Goal: Complete Application Form: Complete application form

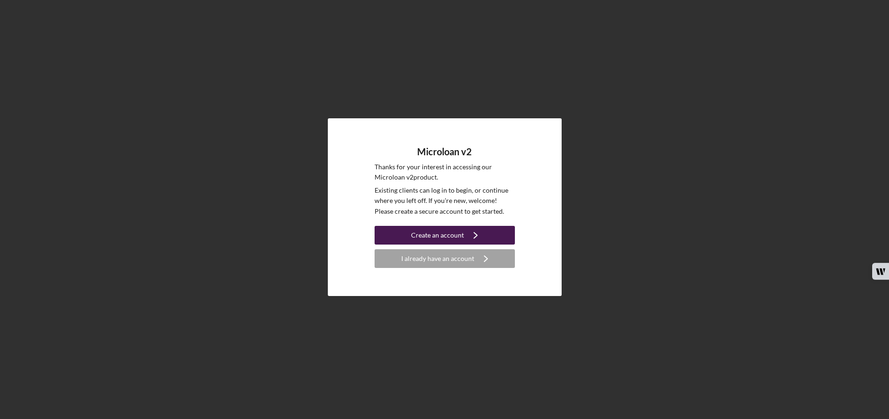
click at [440, 236] on div "Create an account" at bounding box center [437, 235] width 53 height 19
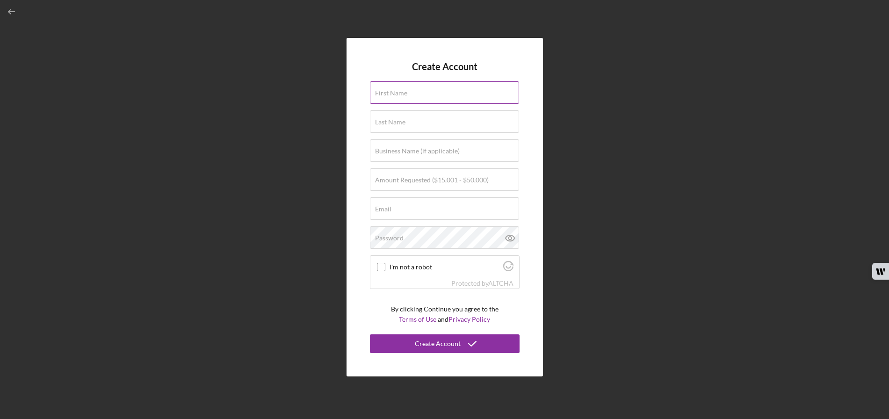
click at [405, 95] on label "First Name" at bounding box center [391, 92] width 32 height 7
click at [405, 95] on input "First Name" at bounding box center [444, 92] width 149 height 22
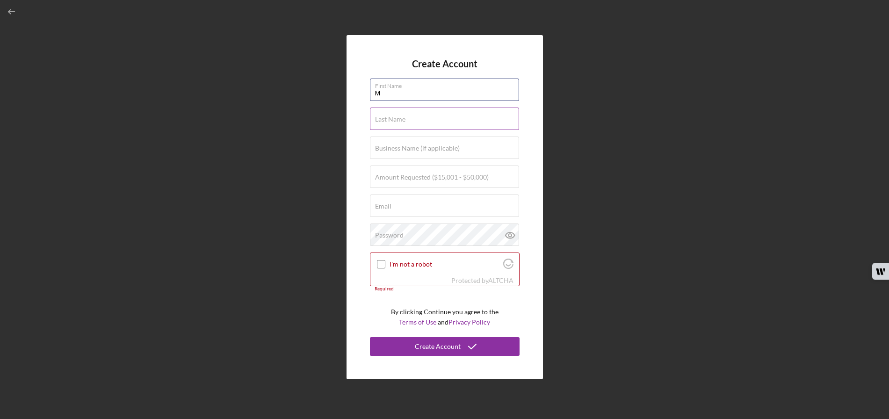
type input "[PERSON_NAME]"
type input "Amini"
type input "[EMAIL_ADDRESS][DOMAIN_NAME]"
click at [426, 144] on div "Business Name (if applicable)" at bounding box center [445, 148] width 150 height 23
type input "Meditas Corporation"
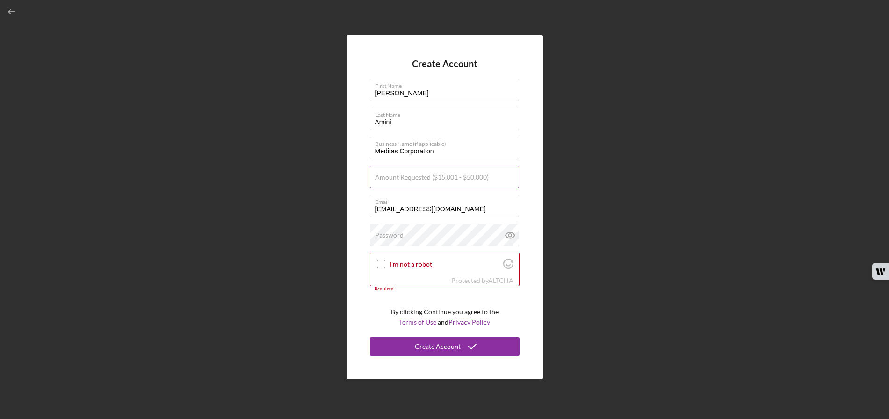
click at [405, 180] on label "Amount Requested ($15,001 - $50,000)" at bounding box center [432, 177] width 114 height 7
click at [405, 180] on input "Amount Requested ($15,001 - $50,000)" at bounding box center [444, 177] width 149 height 22
type input "$50,000"
click at [378, 265] on input "I'm not a robot" at bounding box center [381, 264] width 8 height 8
checkbox input "true"
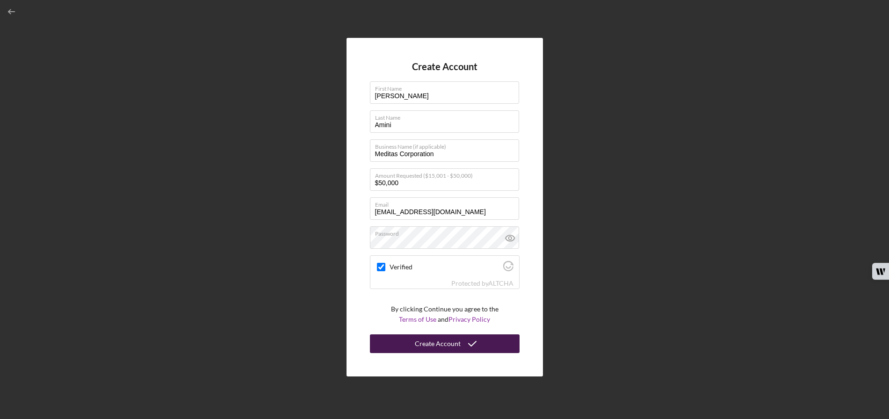
click at [418, 347] on div "Create Account" at bounding box center [438, 344] width 46 height 19
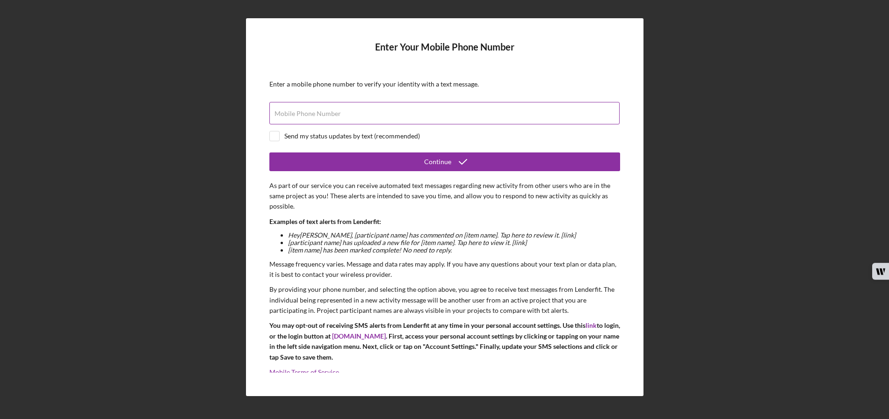
click at [284, 112] on label "Mobile Phone Number" at bounding box center [308, 113] width 66 height 7
click at [284, 112] on input "Mobile Phone Number" at bounding box center [444, 113] width 350 height 22
type input "[PHONE_NUMBER]"
click at [276, 135] on input "checkbox" at bounding box center [274, 135] width 9 height 9
checkbox input "true"
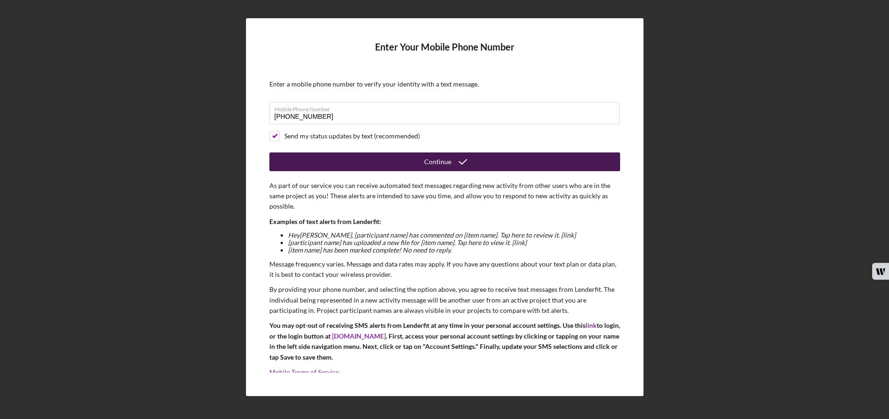
click at [408, 161] on button "Continue" at bounding box center [444, 162] width 351 height 19
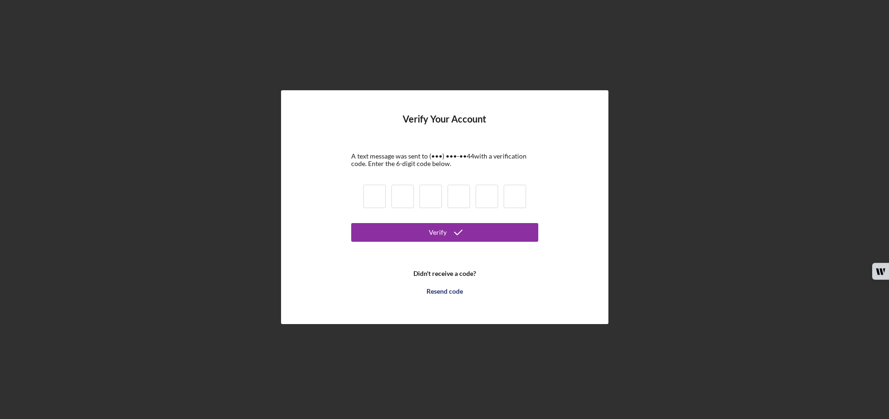
click at [377, 197] on input at bounding box center [375, 196] width 22 height 23
type input "9"
type input "7"
type input "0"
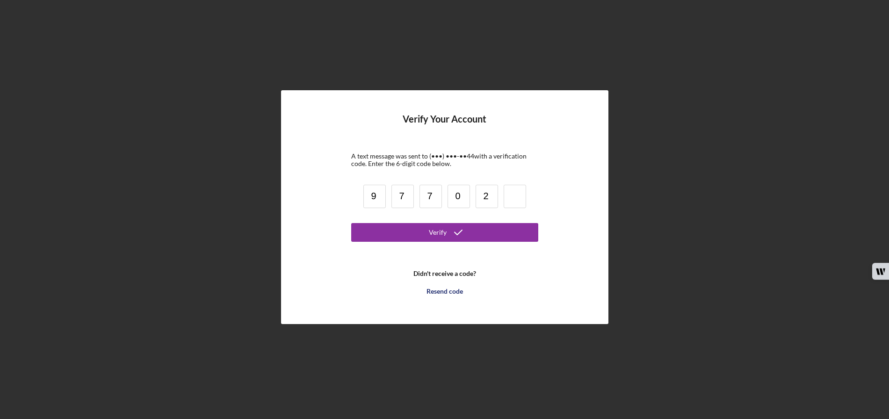
type input "2"
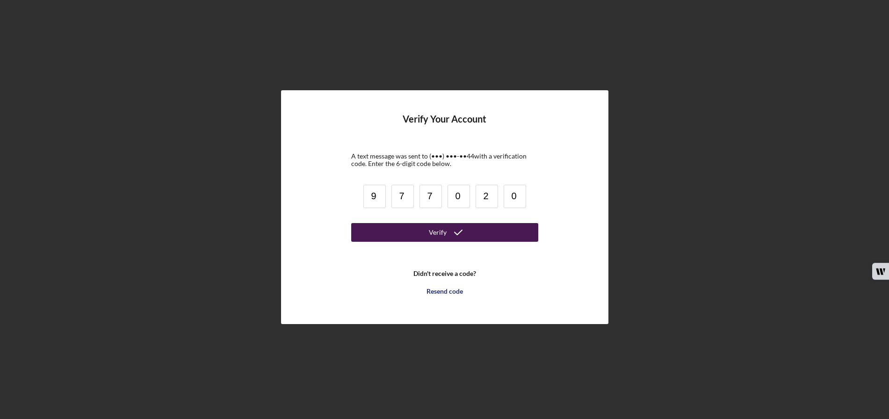
type input "0"
click at [442, 233] on div "Verify" at bounding box center [438, 232] width 18 height 19
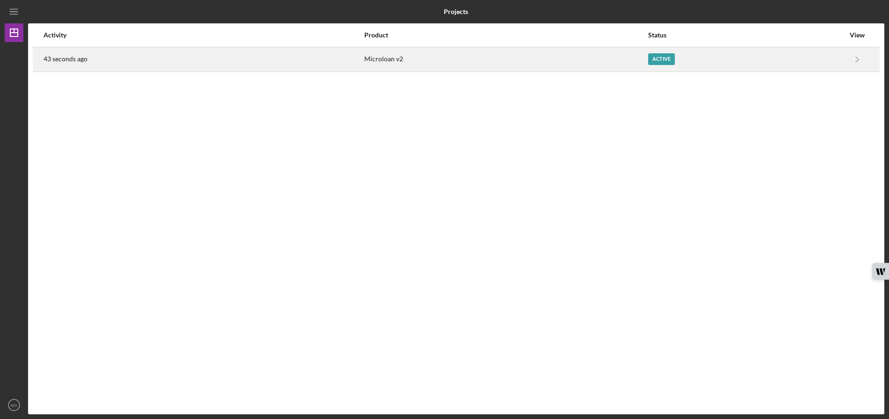
click at [660, 57] on div "Active" at bounding box center [661, 59] width 27 height 12
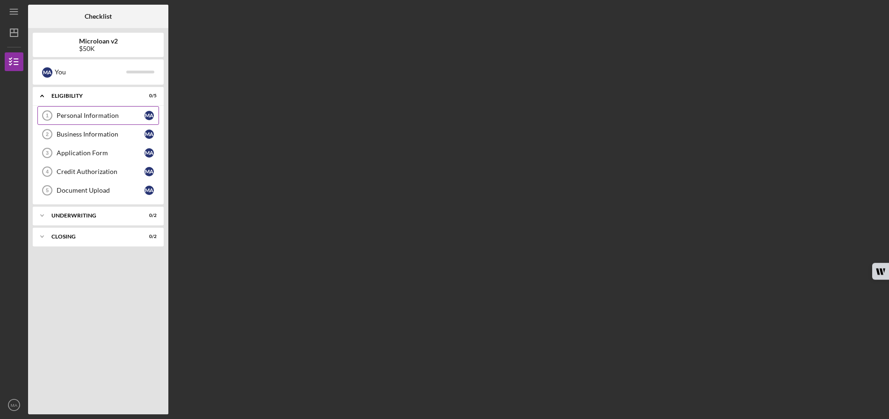
click at [113, 114] on div "Personal Information" at bounding box center [101, 115] width 88 height 7
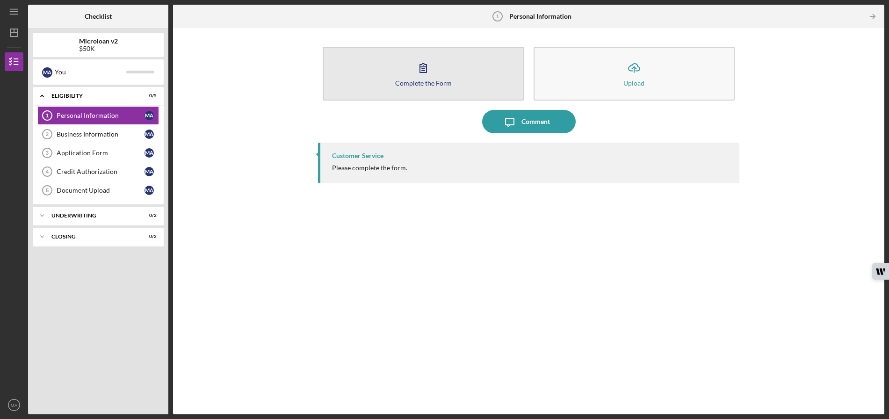
click at [416, 78] on icon "button" at bounding box center [423, 67] width 23 height 23
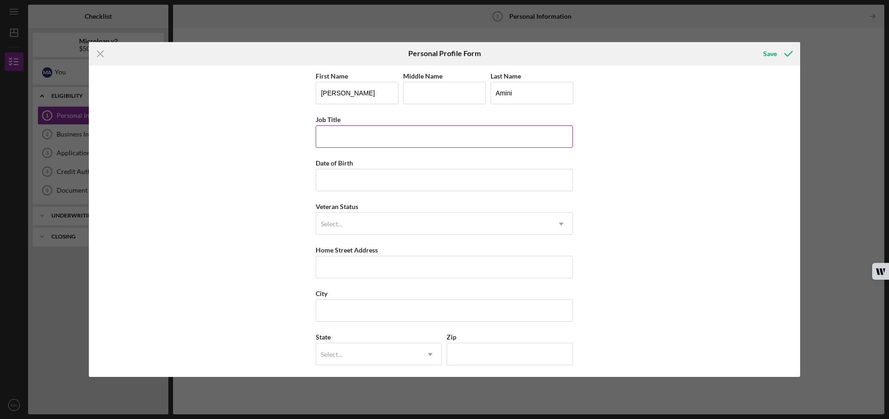
click at [384, 138] on input "Job Title" at bounding box center [444, 136] width 257 height 22
type input "IMG, DNP, MSN, EMBA, MIBA"
click at [356, 179] on input "Date of Birth" at bounding box center [444, 180] width 257 height 22
type input "[DATE]"
click at [373, 221] on div "Select..." at bounding box center [433, 224] width 234 height 22
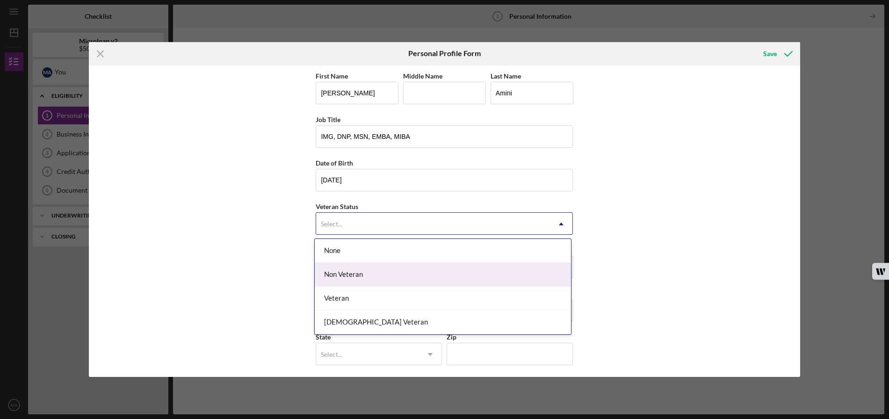
click at [367, 274] on div "Non Veteran" at bounding box center [443, 275] width 256 height 24
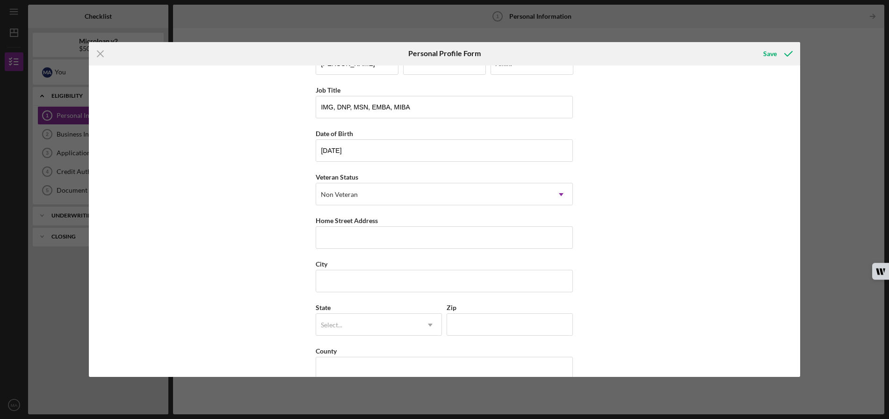
scroll to position [46, 0]
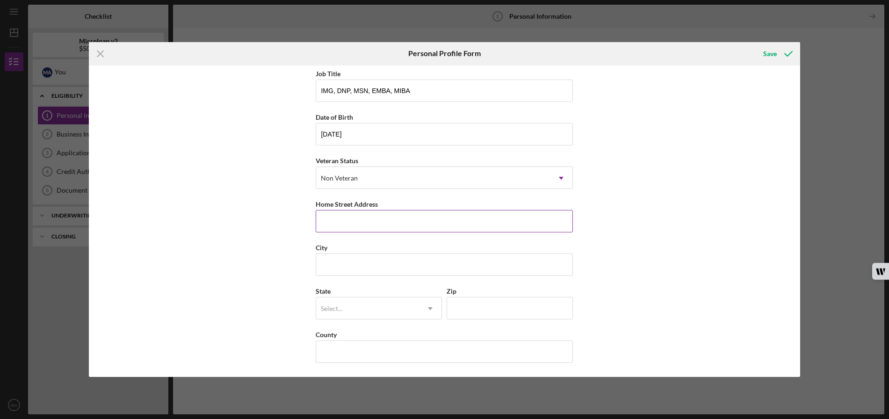
click at [330, 223] on input "Home Street Address" at bounding box center [444, 221] width 257 height 22
type input "[STREET_ADDRESS]"
type input "M"
type input "[GEOGRAPHIC_DATA]"
type input "90017"
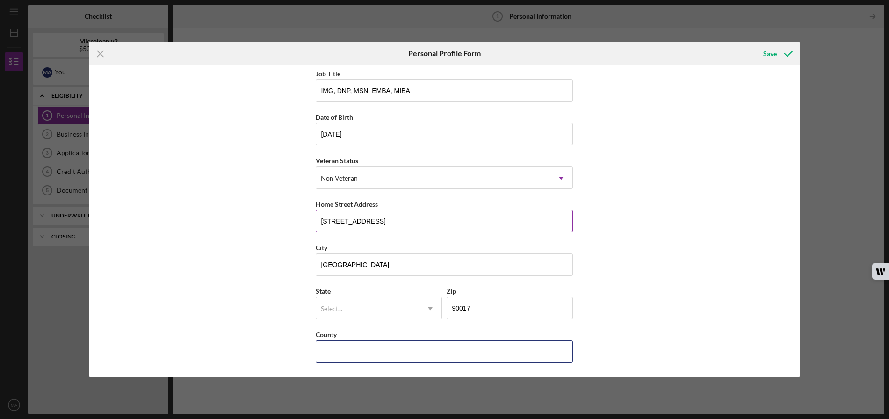
type input "CA"
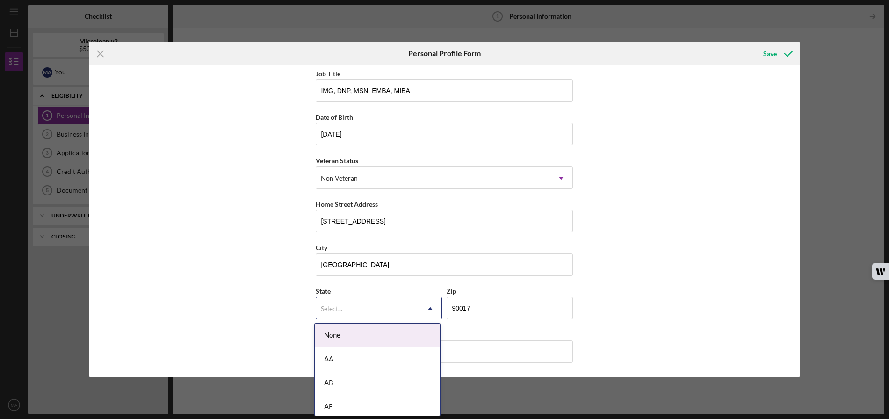
click at [421, 310] on icon "Icon/Dropdown Arrow" at bounding box center [430, 309] width 22 height 22
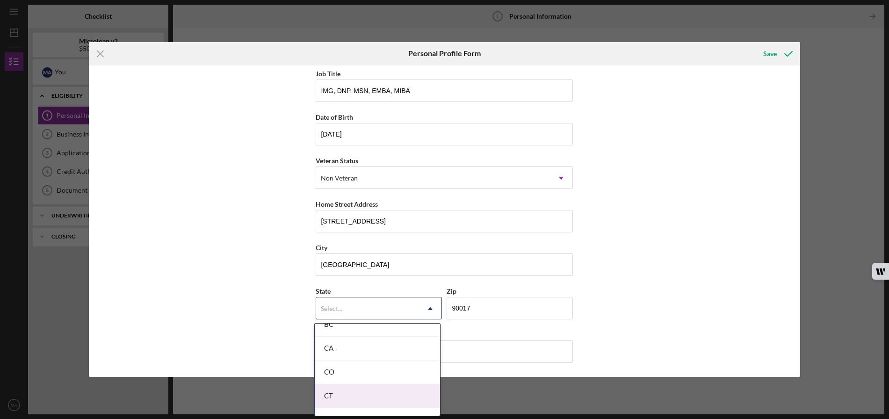
scroll to position [234, 0]
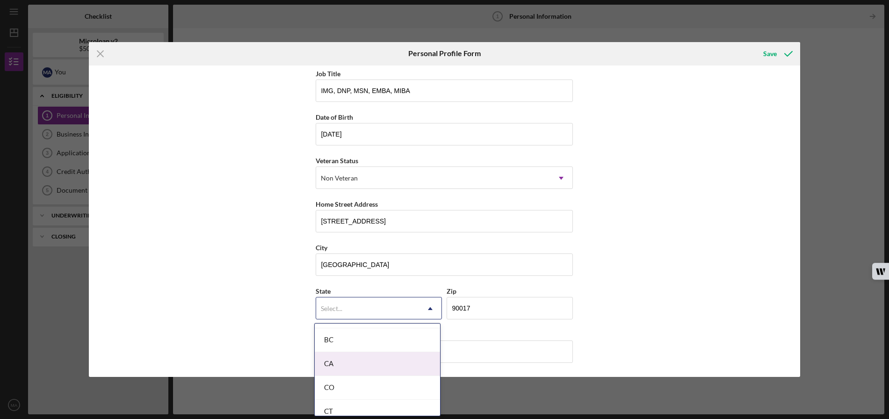
click at [357, 362] on div "CA" at bounding box center [377, 364] width 125 height 24
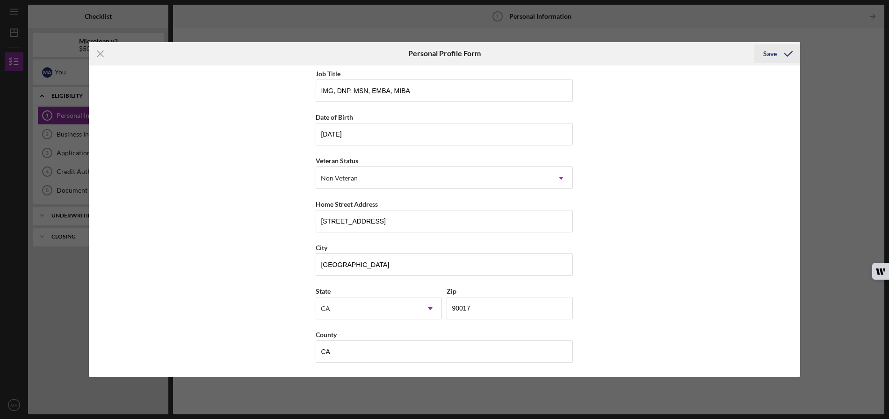
click at [764, 51] on div "Save" at bounding box center [771, 53] width 14 height 19
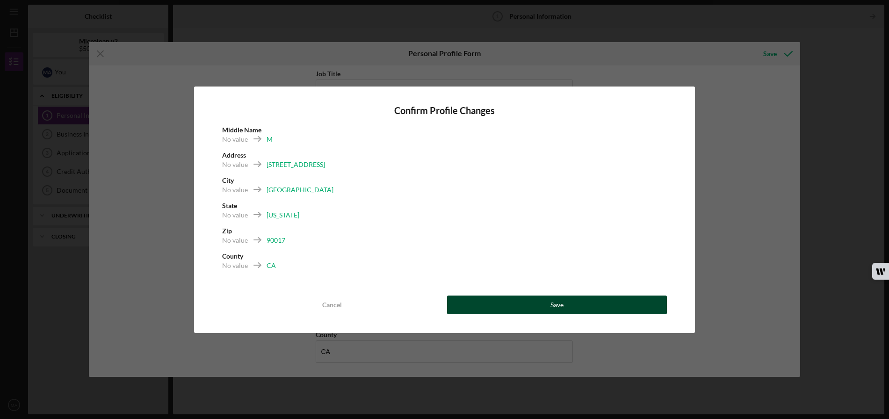
click at [559, 304] on div "Save" at bounding box center [557, 305] width 13 height 19
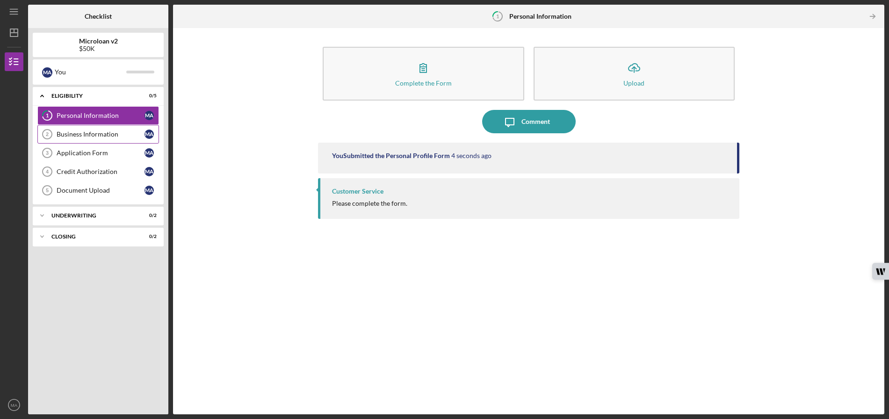
click at [87, 133] on div "Business Information" at bounding box center [101, 134] width 88 height 7
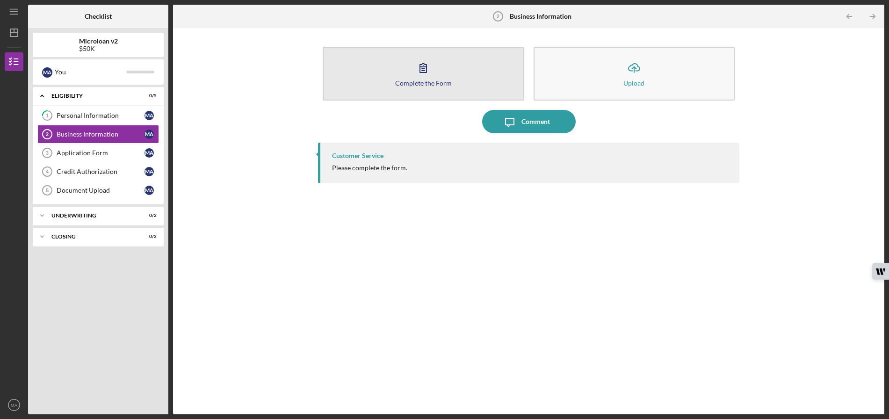
click at [418, 84] on div "Complete the Form" at bounding box center [423, 83] width 57 height 7
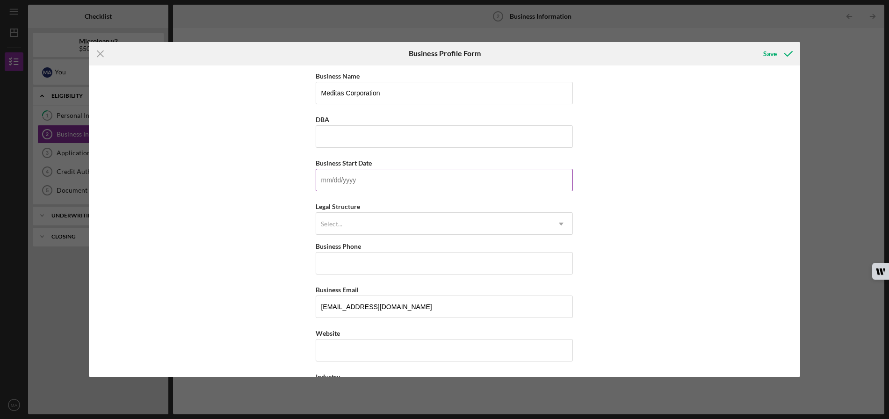
click at [335, 177] on input "Business Start Date" at bounding box center [444, 180] width 257 height 22
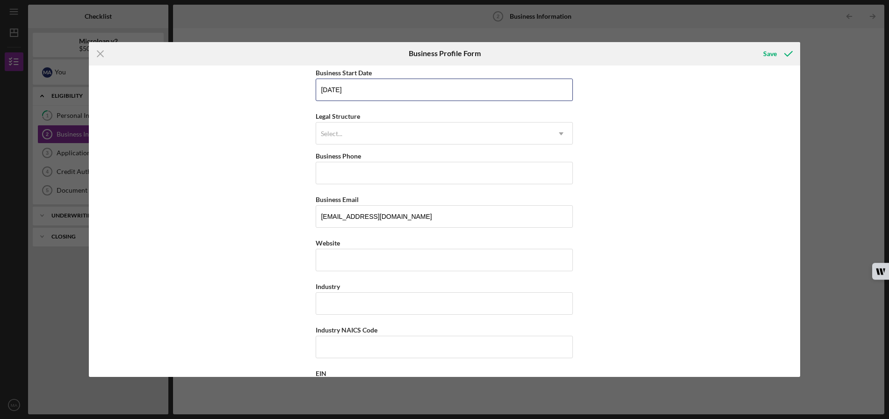
scroll to position [94, 0]
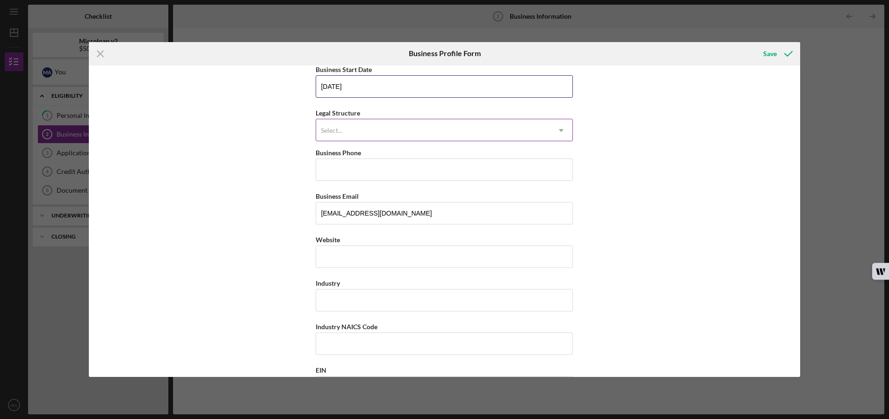
type input "[DATE]"
click at [560, 132] on icon "Icon/Dropdown Arrow" at bounding box center [561, 130] width 22 height 22
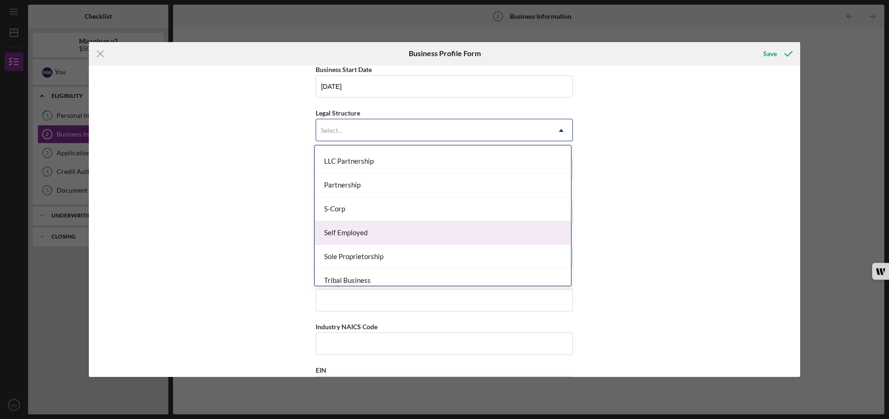
scroll to position [171, 0]
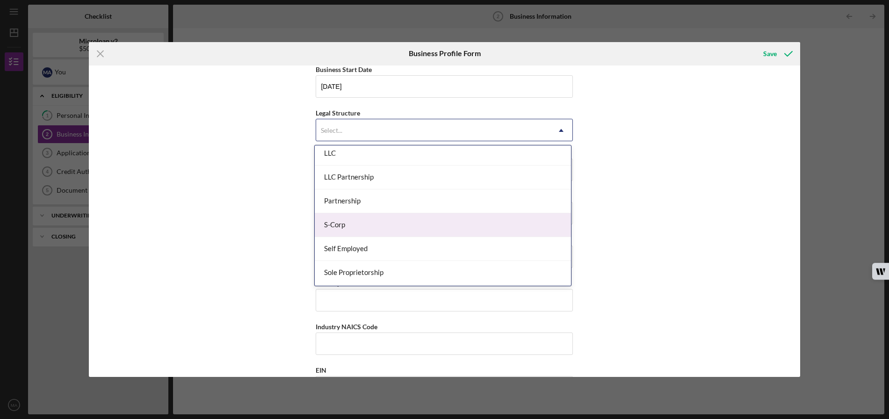
click at [466, 219] on div "S-Corp" at bounding box center [443, 225] width 256 height 24
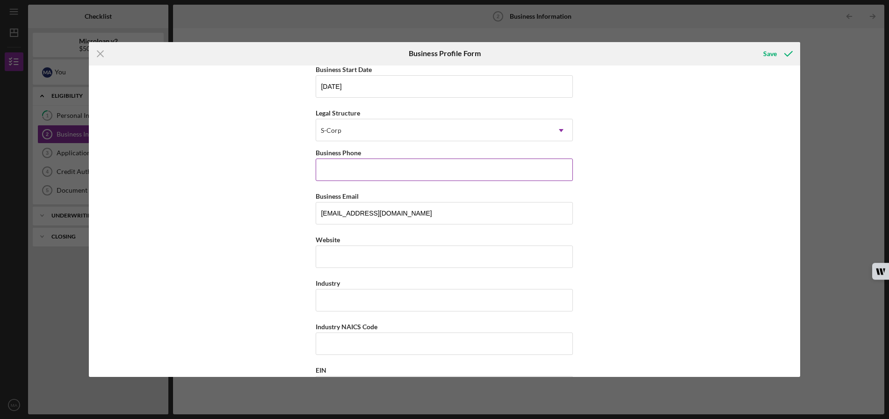
click at [364, 170] on input "Business Phone" at bounding box center [444, 170] width 257 height 22
type input "[PHONE_NUMBER]"
type input "Meditas Corporation"
type input "[STREET_ADDRESS]"
type input "[GEOGRAPHIC_DATA]"
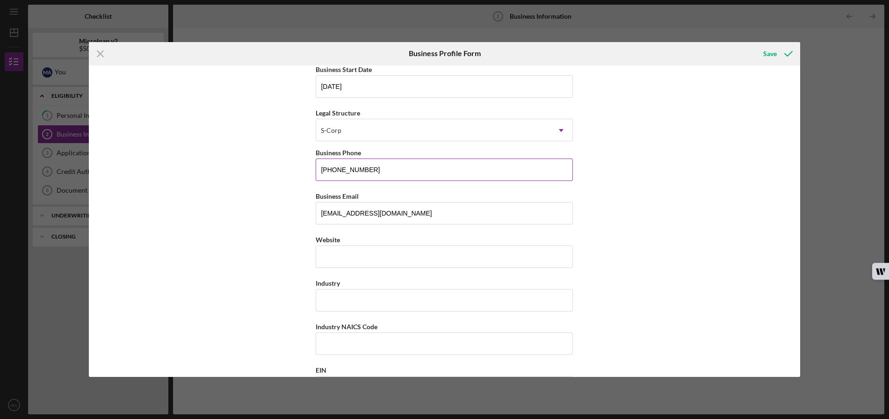
type input "CA"
type input "90017"
type input "CA"
type input "[PHONE_NUMBER]"
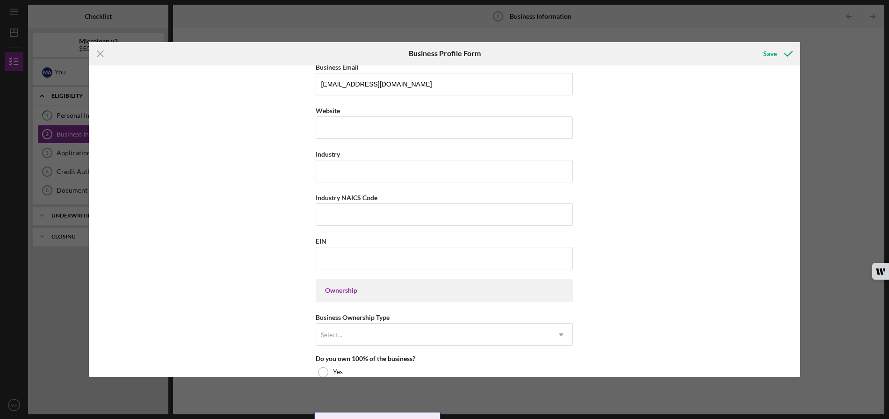
scroll to position [234, 0]
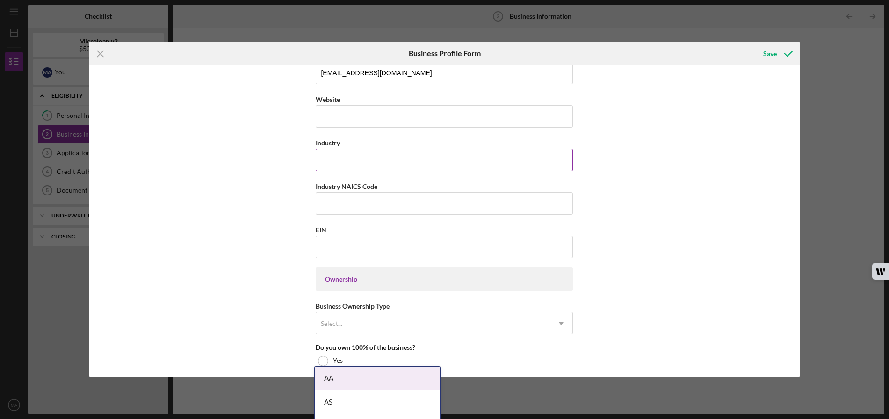
click at [342, 160] on input "Industry" at bounding box center [444, 160] width 257 height 22
type input "Health Care"
click at [258, 208] on div "Business Name Meditas Corporation DBA Meditas Corporation Business Start Date […" at bounding box center [445, 222] width 712 height 312
click at [350, 246] on input "EIN" at bounding box center [444, 247] width 257 height 22
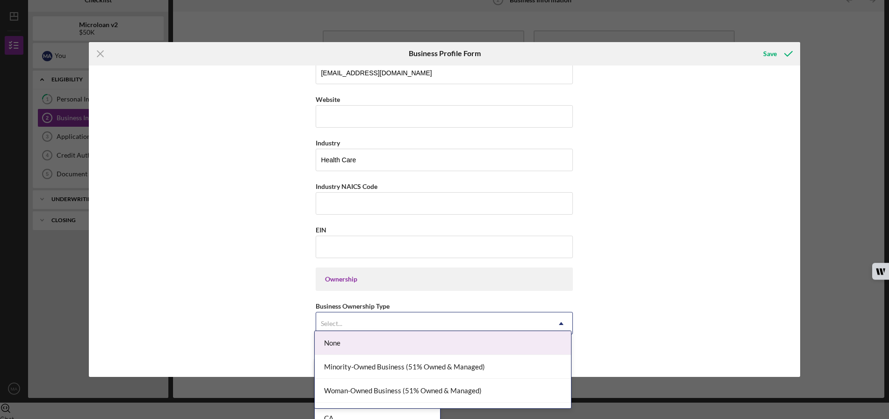
click at [513, 322] on div "Select..." at bounding box center [433, 324] width 234 height 22
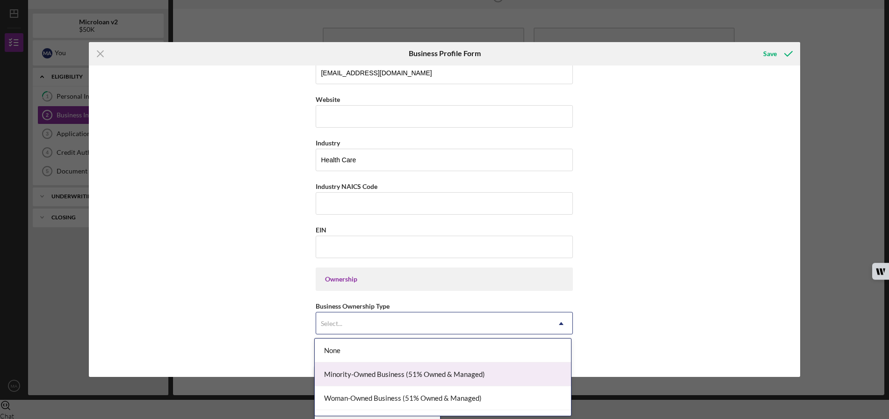
scroll to position [18, 0]
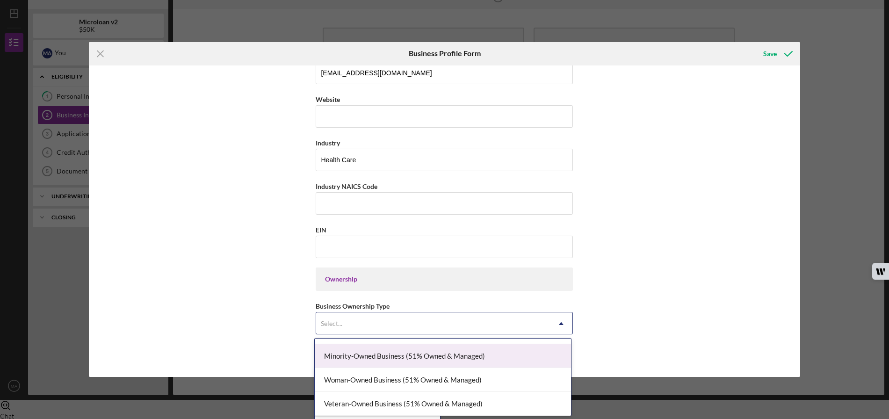
click at [467, 362] on div "Minority-Owned Business (51% Owned & Managed)" at bounding box center [443, 356] width 256 height 24
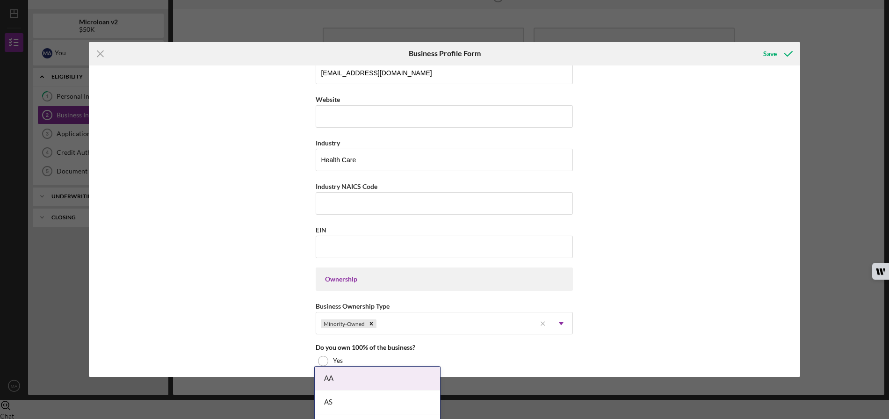
click at [613, 319] on div "Business Name Meditas Corporation DBA Meditas Corporation Business Start Date […" at bounding box center [445, 222] width 712 height 312
click at [323, 359] on div at bounding box center [323, 361] width 10 height 10
click at [256, 328] on div "Business Name Meditas Corporation DBA Meditas Corporation Business Start Date […" at bounding box center [445, 222] width 712 height 312
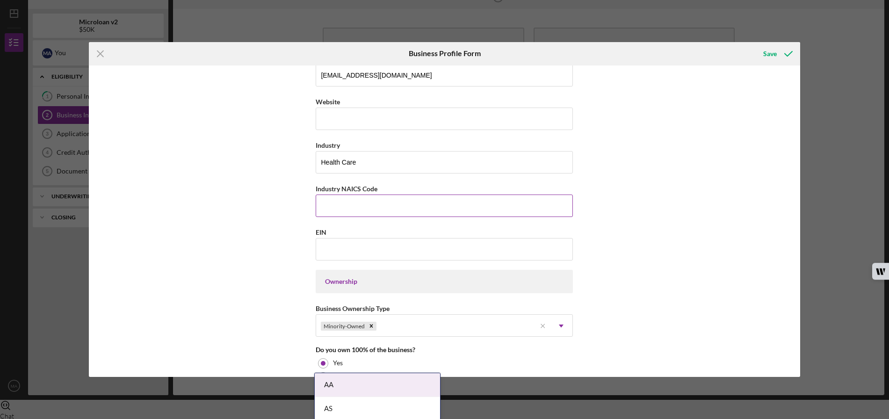
scroll to position [234, 0]
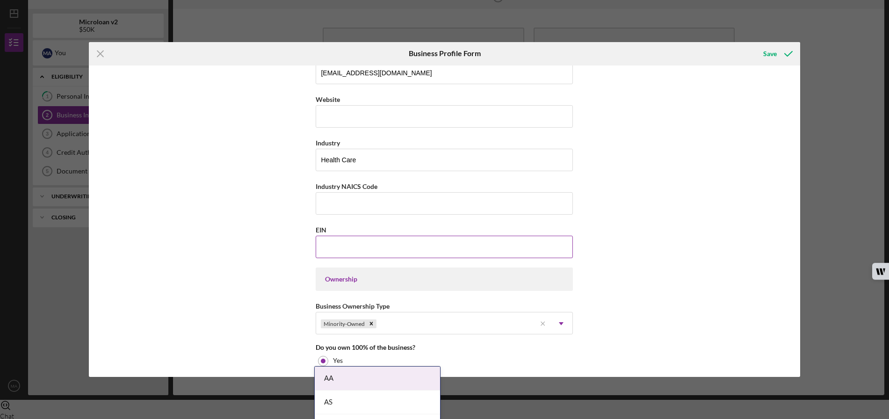
click at [354, 243] on input "EIN" at bounding box center [444, 247] width 257 height 22
paste input "[US_EMPLOYER_IDENTIFICATION_NUMBER]"
type input "[US_EMPLOYER_IDENTIFICATION_NUMBER]"
click at [674, 232] on div "Business Name Meditas Corporation DBA Meditas Corporation Business Start Date […" at bounding box center [445, 222] width 712 height 312
click at [340, 197] on input "Industry NAICS Code" at bounding box center [444, 203] width 257 height 22
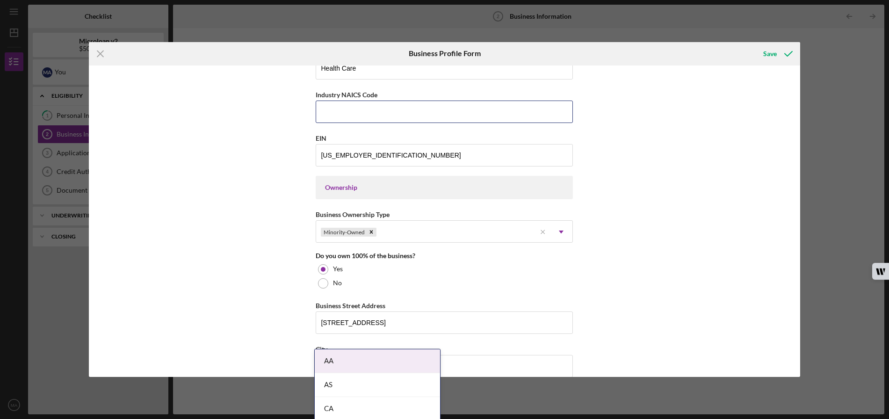
scroll to position [374, 0]
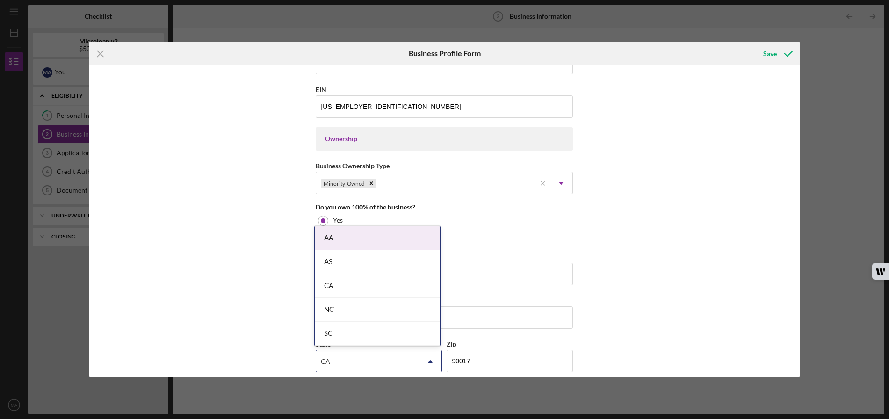
click at [595, 251] on div "Business Name Meditas Corporation DBA Meditas Corporation Business Start Date […" at bounding box center [445, 222] width 712 height 312
click at [466, 269] on input "[STREET_ADDRESS]" at bounding box center [444, 274] width 257 height 22
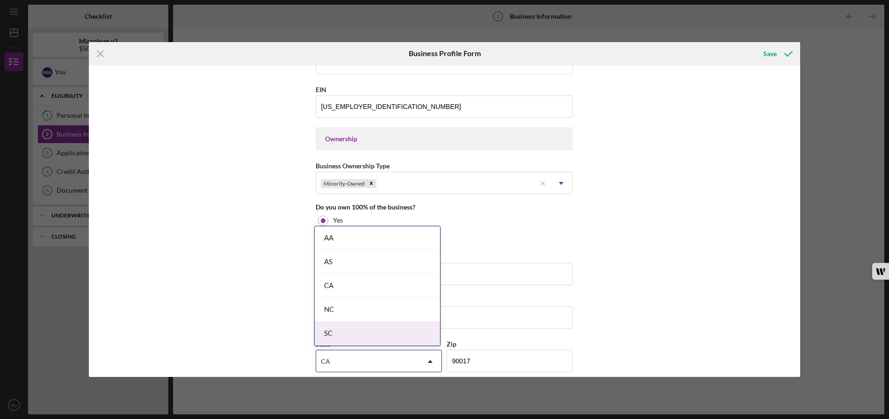
click at [387, 357] on div "CA" at bounding box center [367, 362] width 103 height 22
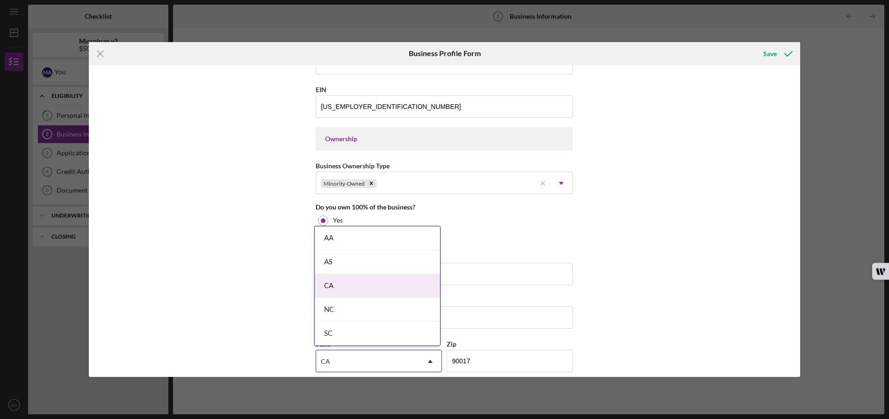
click at [374, 284] on div "CA" at bounding box center [377, 286] width 125 height 24
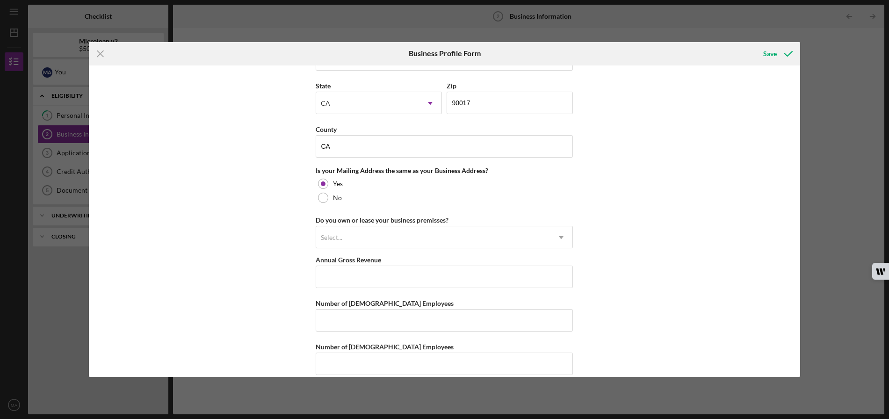
scroll to position [645, 0]
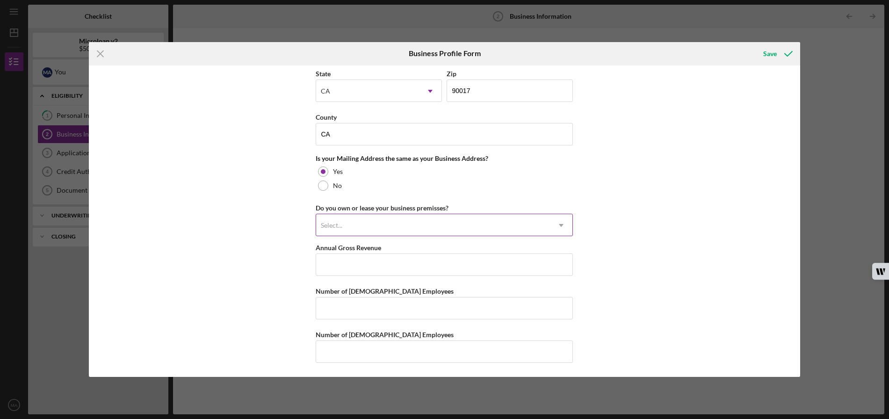
click at [562, 225] on icon "Icon/Dropdown Arrow" at bounding box center [561, 225] width 22 height 22
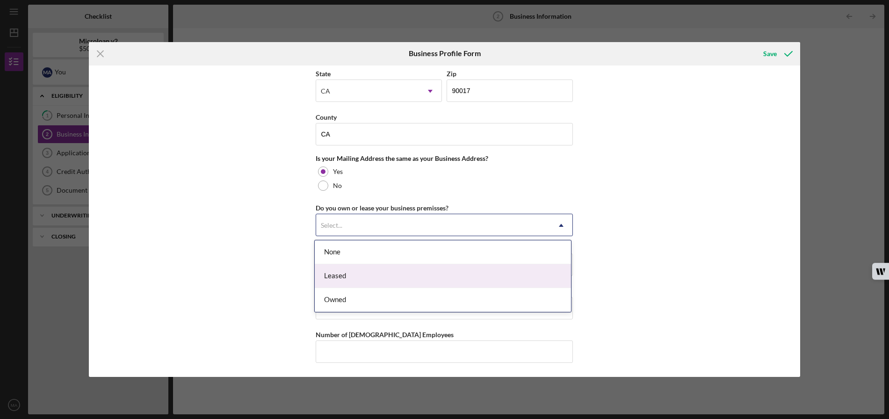
click at [476, 270] on div "Leased" at bounding box center [443, 276] width 256 height 24
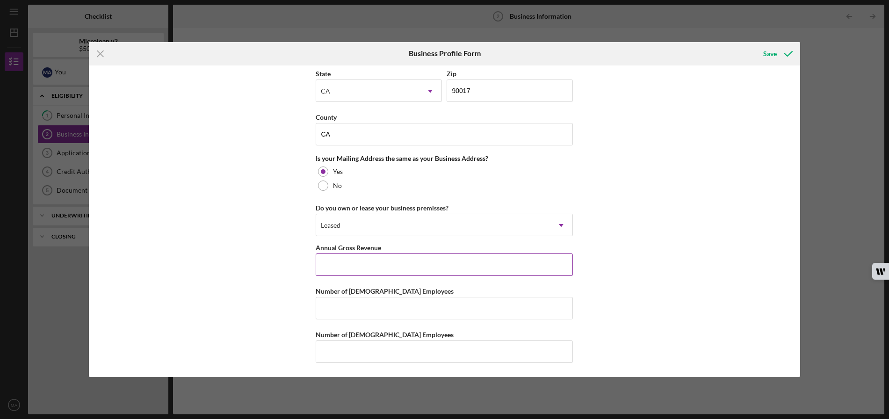
click at [357, 262] on input "Annual Gross Revenue" at bounding box center [444, 265] width 257 height 22
click at [329, 307] on input "Number of [DEMOGRAPHIC_DATA] Employees" at bounding box center [444, 308] width 257 height 22
type input "2"
click at [324, 264] on input "Annual Gross Revenue" at bounding box center [444, 265] width 257 height 22
click at [333, 309] on input "2" at bounding box center [444, 308] width 257 height 22
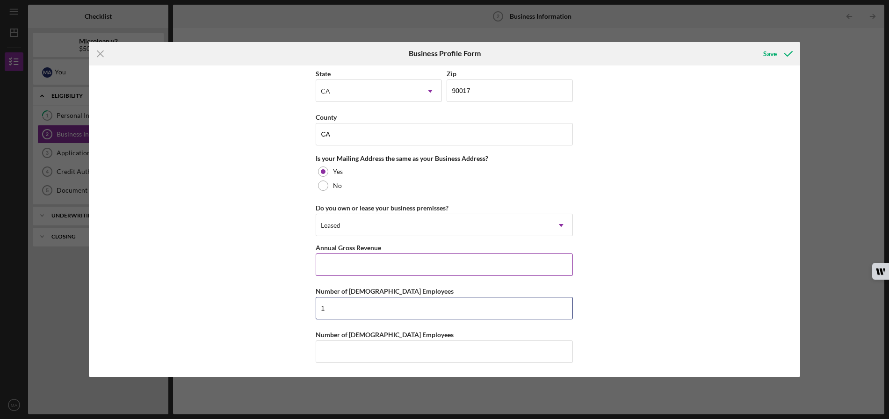
type input "1"
click at [327, 265] on input "Annual Gross Revenue" at bounding box center [444, 265] width 257 height 22
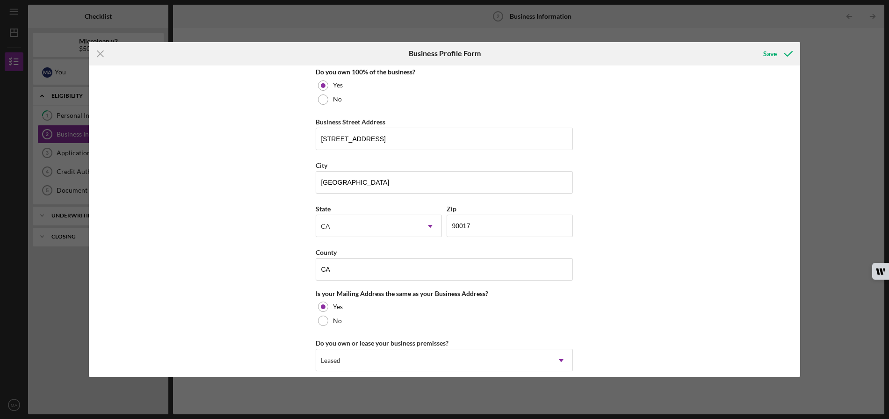
scroll to position [504, 0]
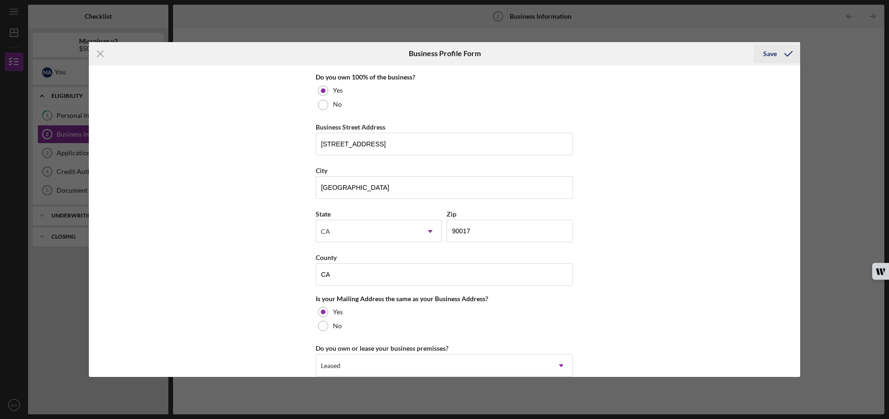
type input "$4,800"
click at [770, 51] on div "Save" at bounding box center [771, 53] width 14 height 19
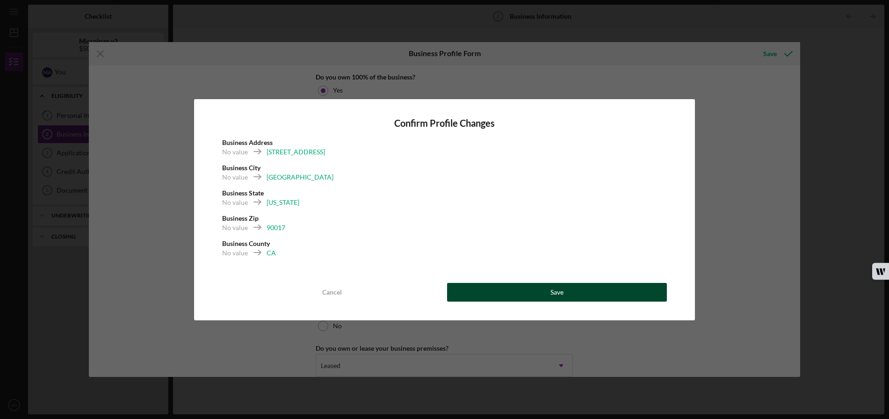
click at [575, 293] on button "Save" at bounding box center [557, 292] width 220 height 19
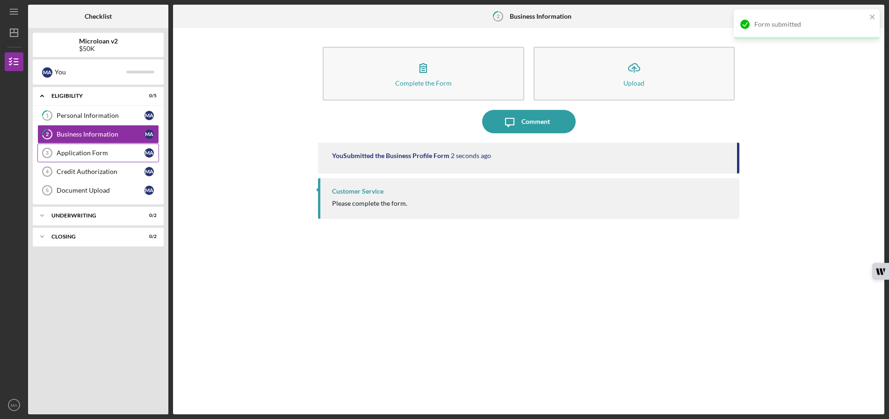
click at [105, 155] on div "Application Form" at bounding box center [101, 152] width 88 height 7
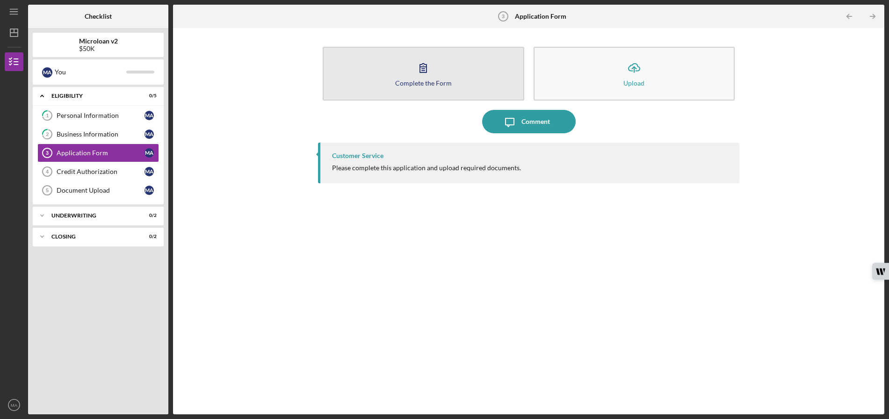
click at [413, 76] on icon "button" at bounding box center [423, 67] width 23 height 23
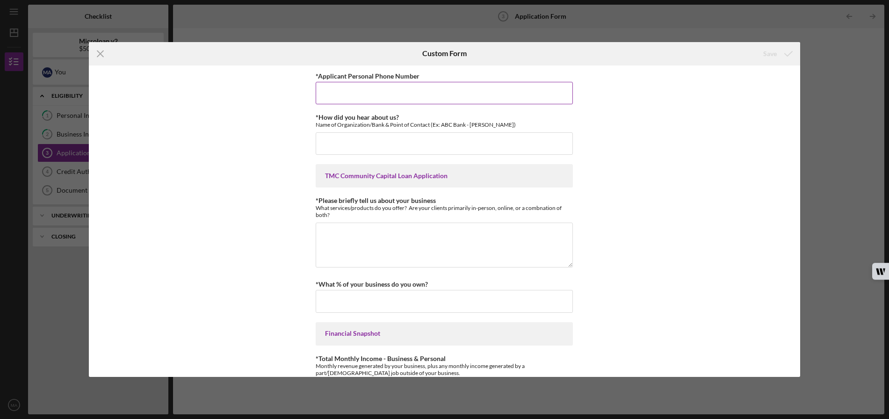
click at [368, 94] on input "*Applicant Personal Phone Number" at bounding box center [444, 93] width 257 height 22
type input "3109775444"
click at [362, 145] on input "*How did you hear about us?" at bounding box center [444, 143] width 257 height 22
type input "Email from [GEOGRAPHIC_DATA]"
click at [357, 240] on textarea "*Please briefly tell us about your business" at bounding box center [444, 245] width 257 height 45
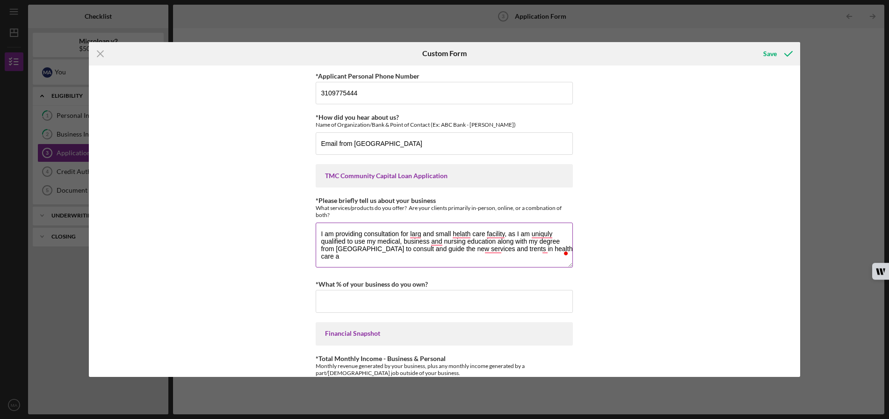
click at [357, 249] on textarea "I am providing consultation for larg and small helath care facility, as I am un…" at bounding box center [444, 245] width 257 height 45
click at [429, 259] on textarea "I am providing consultation for larg and small helath care facility, as I am un…" at bounding box center [444, 245] width 257 height 45
type textarea "I am providing consultation for larg and small helath care facility, as I am un…"
type textarea "s."
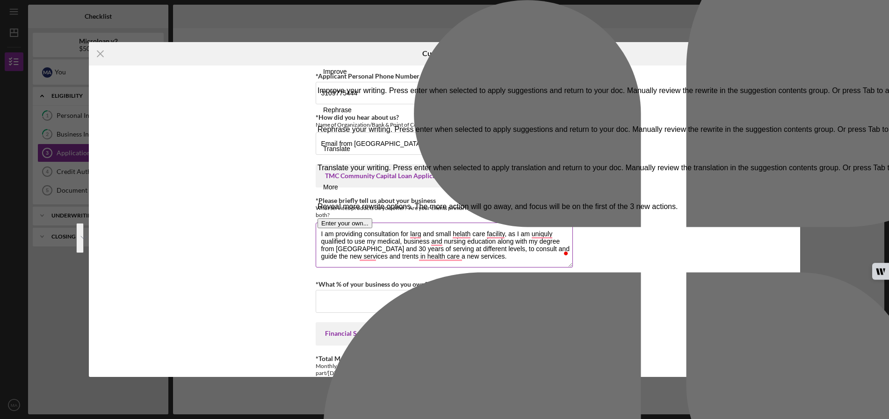
drag, startPoint x: 474, startPoint y: 260, endPoint x: 319, endPoint y: 236, distance: 157.6
click at [319, 236] on textarea "I am providing consultation for larg and small helath care facility, as I am un…" at bounding box center [444, 245] width 257 height 45
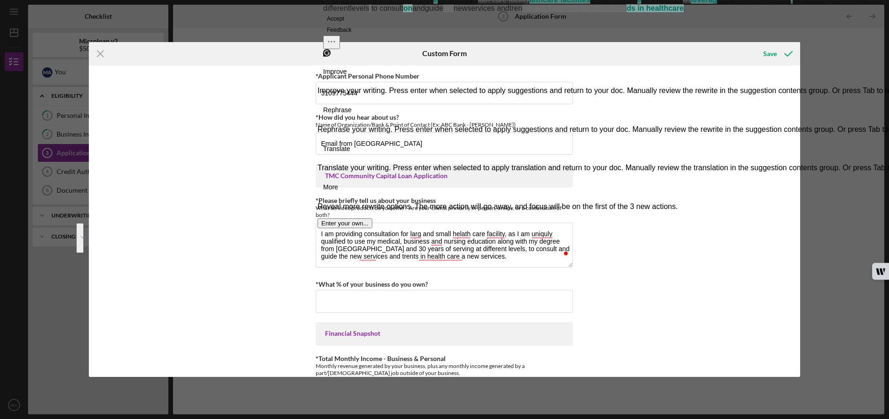
click at [84, 245] on button "See rewrite suggestions" at bounding box center [79, 238] width 7 height 30
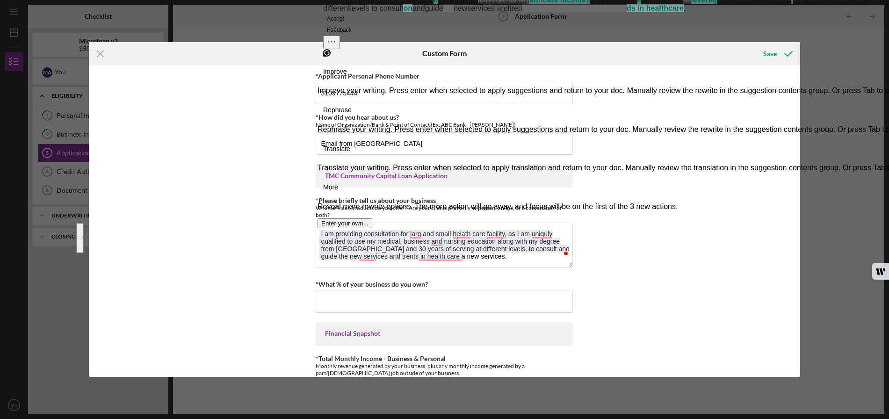
click at [348, 24] on button "Accept" at bounding box center [335, 18] width 25 height 11
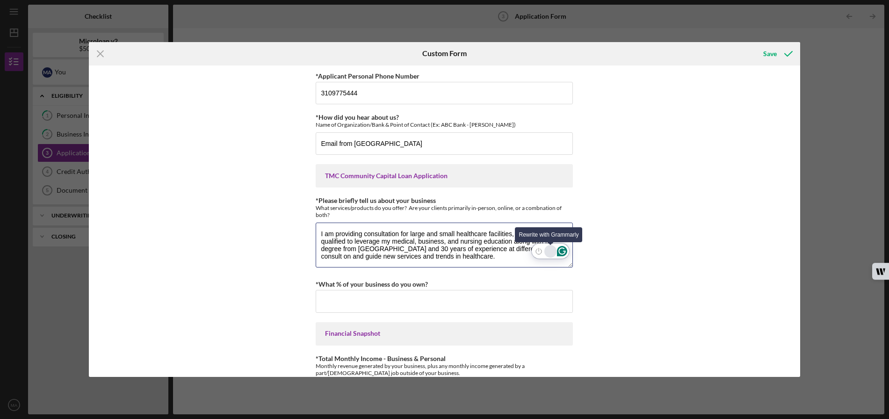
type textarea "I am providing consultation for large and small healthcare facilities, as I am …"
drag, startPoint x: 472, startPoint y: 258, endPoint x: 318, endPoint y: 229, distance: 156.5
click at [318, 229] on textarea "I am providing consultation for large and small healthcare facilities, as I am …" at bounding box center [444, 245] width 257 height 45
click at [550, 251] on div "Rewrite with Grammarly" at bounding box center [551, 251] width 10 height 11
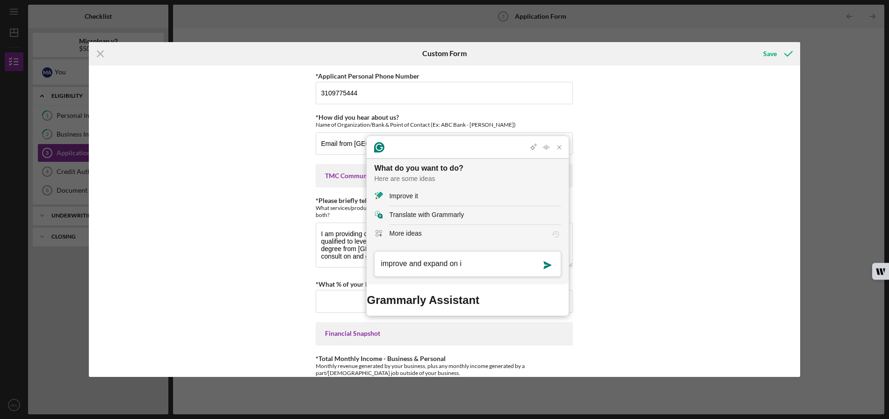
type textarea "improve and expand on it"
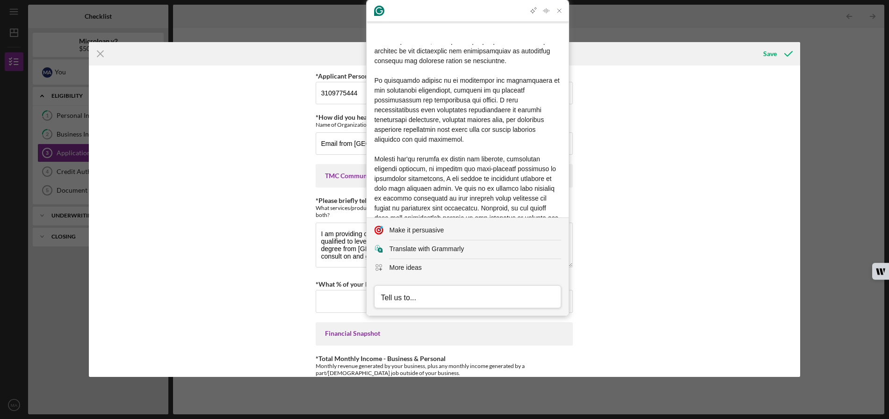
scroll to position [128, 0]
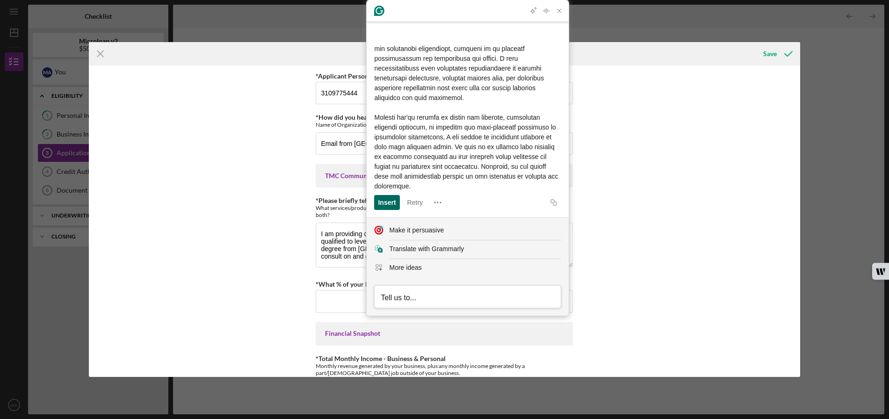
click at [388, 202] on div "Insert" at bounding box center [387, 202] width 18 height 15
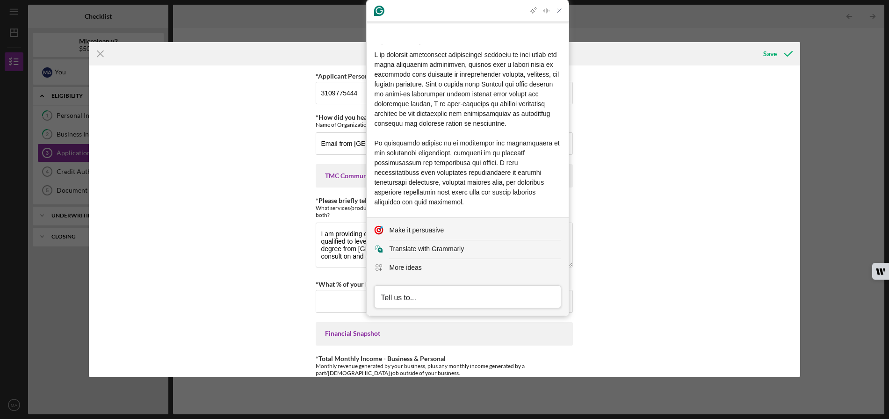
scroll to position [0, 0]
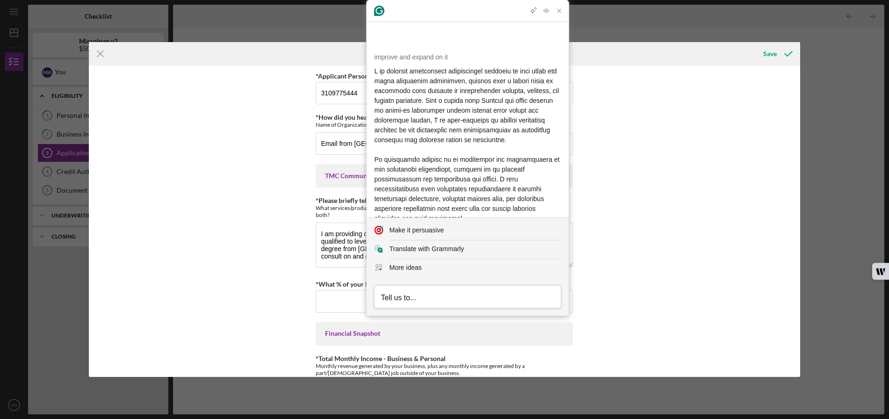
drag, startPoint x: 416, startPoint y: 187, endPoint x: 373, endPoint y: 50, distance: 143.5
click at [373, 50] on article "improve and expand on it Insert Insert Retry" at bounding box center [468, 191] width 202 height 294
click at [560, 11] on icon "Close Grammarly Assistant" at bounding box center [560, 11] width 4 height 4
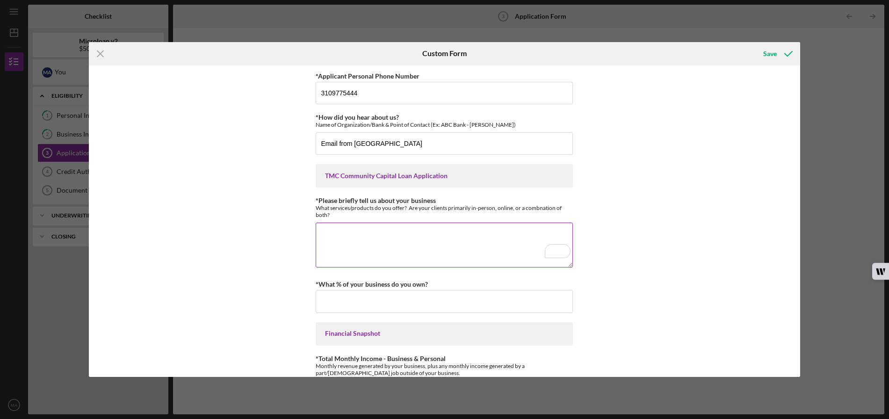
paste textarea "I am offering specialized consultation services to both large and small healthc…"
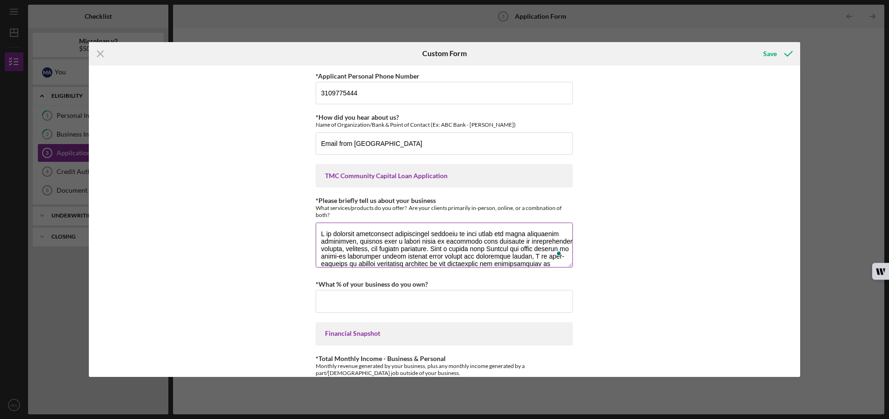
click at [346, 257] on textarea "*Please briefly tell us about your business" at bounding box center [444, 245] width 257 height 45
click at [392, 248] on textarea "*Please briefly tell us about your business" at bounding box center [444, 245] width 257 height 45
click at [462, 249] on textarea "*Please briefly tell us about your business" at bounding box center [444, 245] width 257 height 45
click at [520, 247] on textarea "*Please briefly tell us about your business" at bounding box center [444, 245] width 257 height 45
drag, startPoint x: 370, startPoint y: 257, endPoint x: 343, endPoint y: 257, distance: 26.7
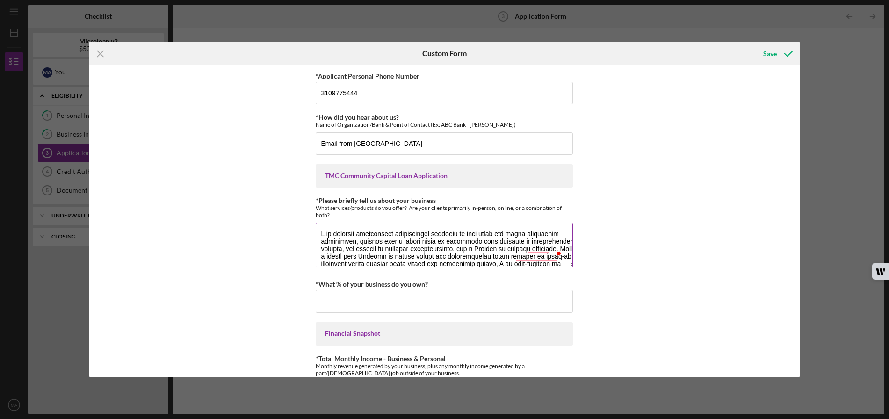
click at [343, 257] on textarea "*Please briefly tell us about your business" at bounding box center [444, 245] width 257 height 45
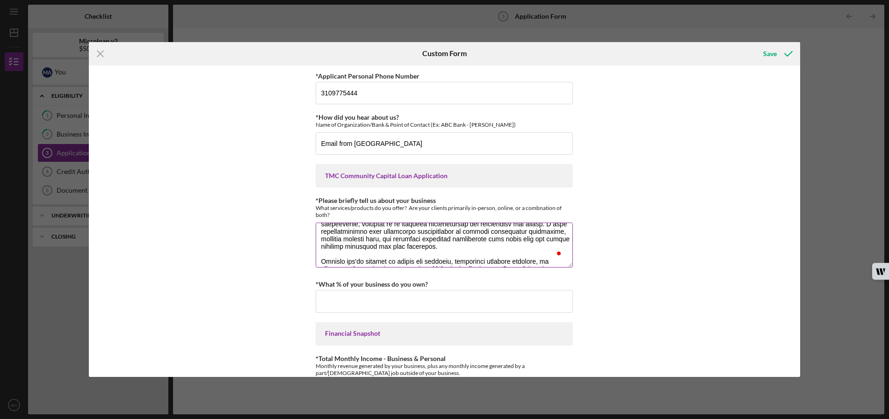
scroll to position [94, 0]
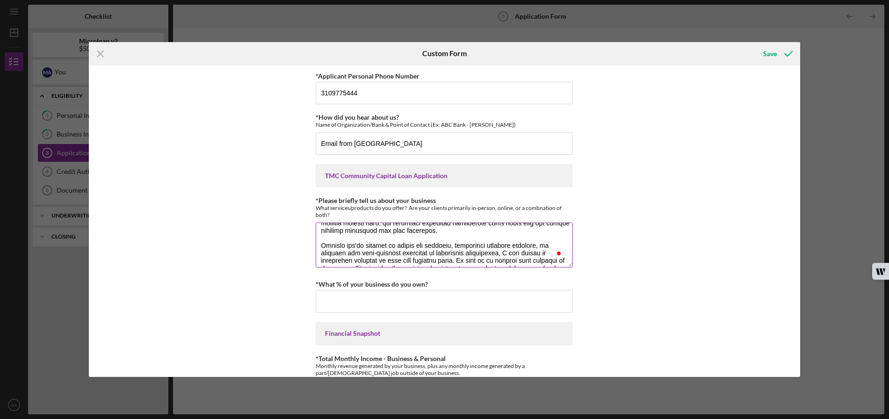
click at [364, 248] on textarea "*Please briefly tell us about your business" at bounding box center [444, 245] width 257 height 45
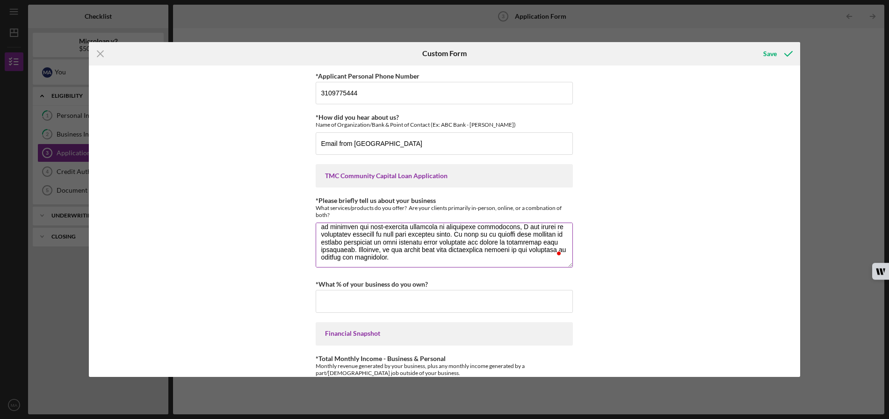
scroll to position [121, 0]
click at [441, 235] on textarea "*Please briefly tell us about your business" at bounding box center [444, 245] width 257 height 45
click at [445, 236] on textarea "*Please briefly tell us about your business" at bounding box center [444, 245] width 257 height 45
click at [444, 235] on textarea "*Please briefly tell us about your business" at bounding box center [444, 245] width 257 height 45
click at [334, 241] on textarea "*Please briefly tell us about your business" at bounding box center [444, 245] width 257 height 45
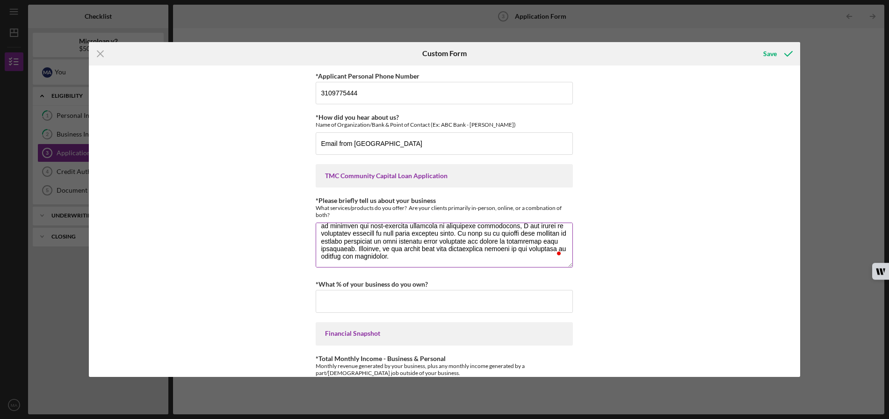
click at [332, 241] on textarea "*Please briefly tell us about your business" at bounding box center [444, 245] width 257 height 45
click at [424, 247] on textarea "*Please briefly tell us about your business" at bounding box center [444, 245] width 257 height 45
click at [426, 249] on textarea "*Please briefly tell us about your business" at bounding box center [444, 245] width 257 height 45
drag, startPoint x: 449, startPoint y: 249, endPoint x: 400, endPoint y: 250, distance: 48.7
click at [400, 249] on textarea "*Please briefly tell us about your business" at bounding box center [444, 245] width 257 height 45
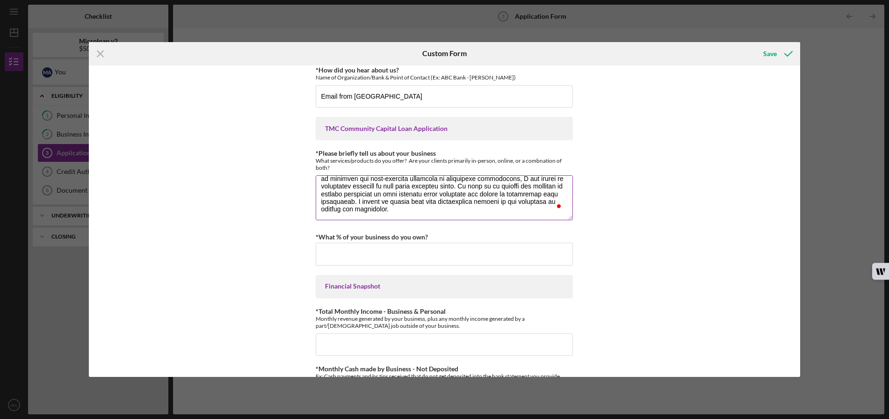
scroll to position [47, 0]
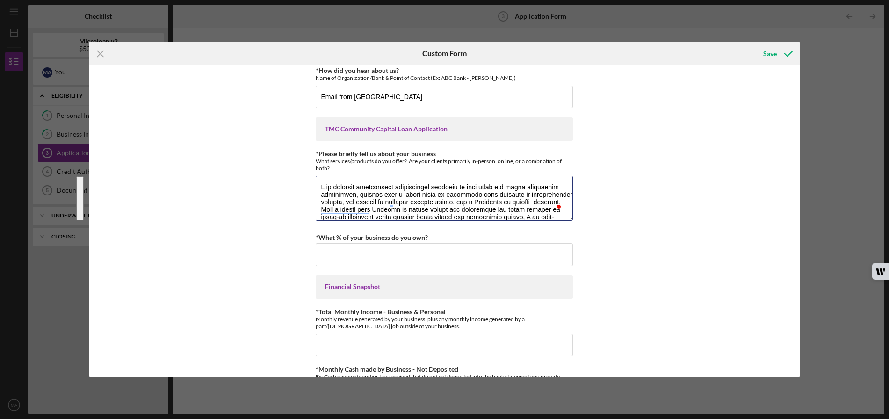
drag, startPoint x: 424, startPoint y: 208, endPoint x: 312, endPoint y: 167, distance: 119.4
click at [312, 167] on div "*Applicant Personal Phone Number [PHONE_NUMBER] *How did you hear about us? Nam…" at bounding box center [445, 222] width 712 height 312
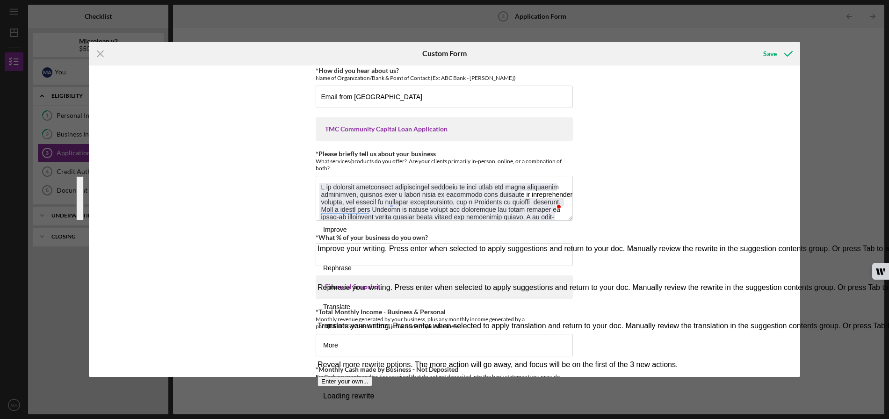
click at [84, 202] on button "See rewrite suggestions" at bounding box center [79, 251] width 7 height 151
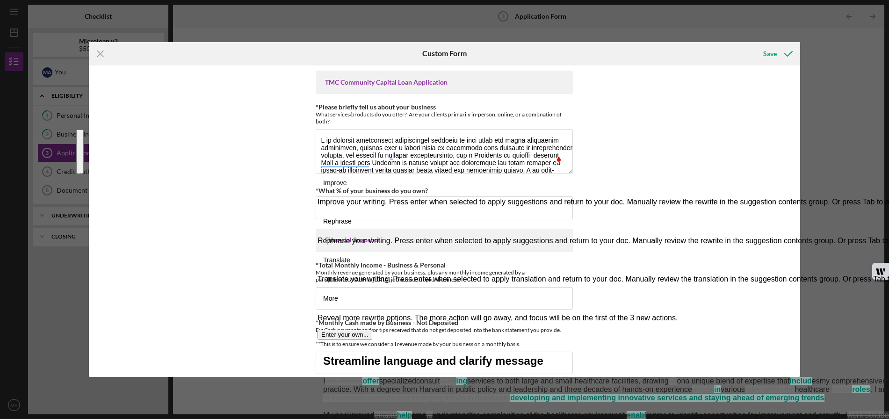
click at [84, 156] on button "See rewrite suggestions" at bounding box center [79, 205] width 7 height 151
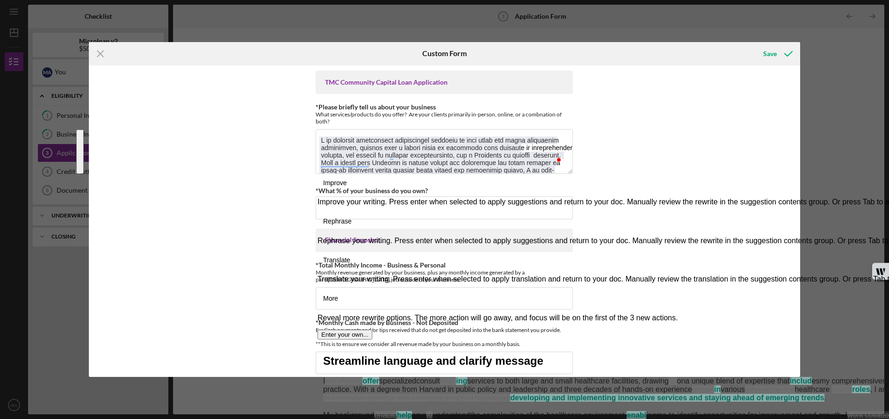
type textarea "I offer specialized consulting services to both large and small healthcare faci…"
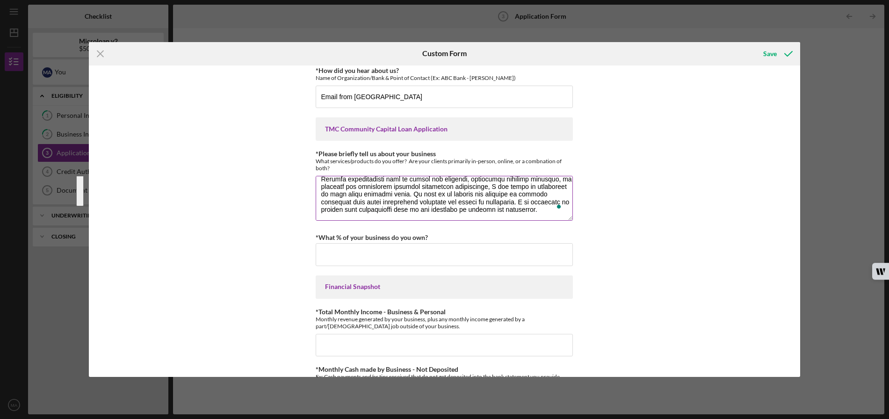
drag, startPoint x: 320, startPoint y: 185, endPoint x: 544, endPoint y: 214, distance: 226.0
click at [544, 214] on textarea "*Please briefly tell us about your business" at bounding box center [444, 198] width 257 height 45
type textarea "I offer specialized consulting services to both large and small healthcare faci…"
click at [544, 203] on div "Rewrite with Grammarly" at bounding box center [544, 204] width 10 height 11
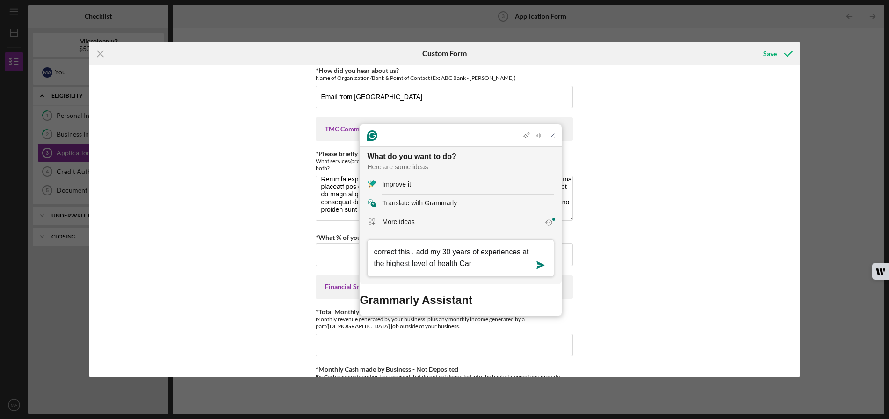
type textarea "correct this , add my 30 years of experiences at the highest level of health Ca…"
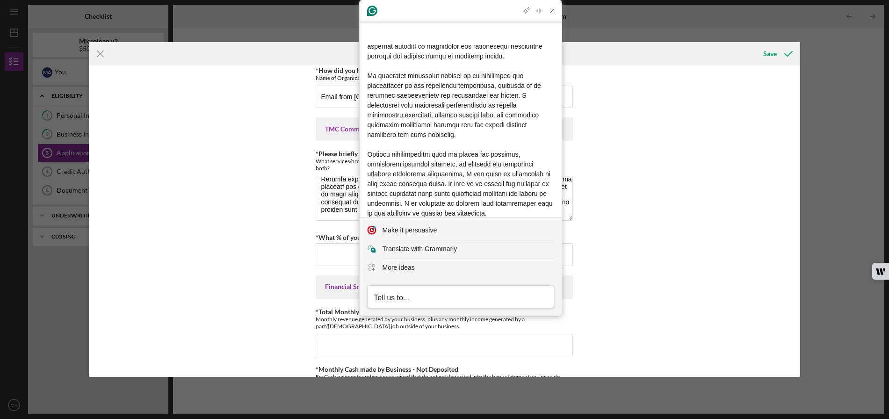
scroll to position [118, 0]
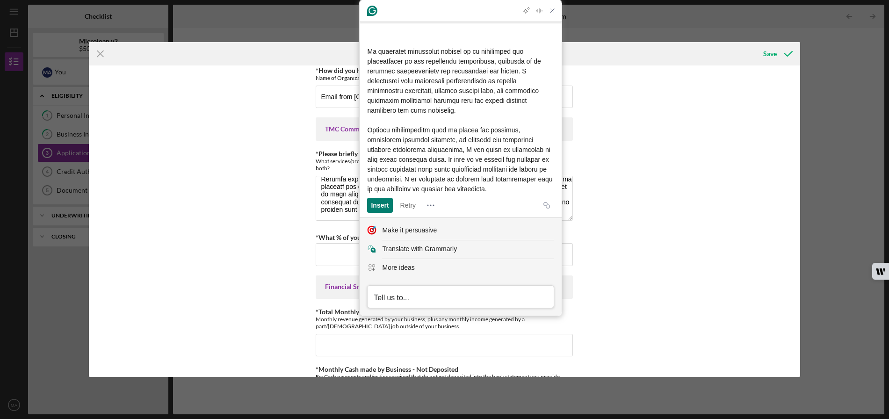
click at [415, 290] on textarea "Type a prompt, after typing your prompt press tab to review results, or enter t…" at bounding box center [461, 297] width 186 height 18
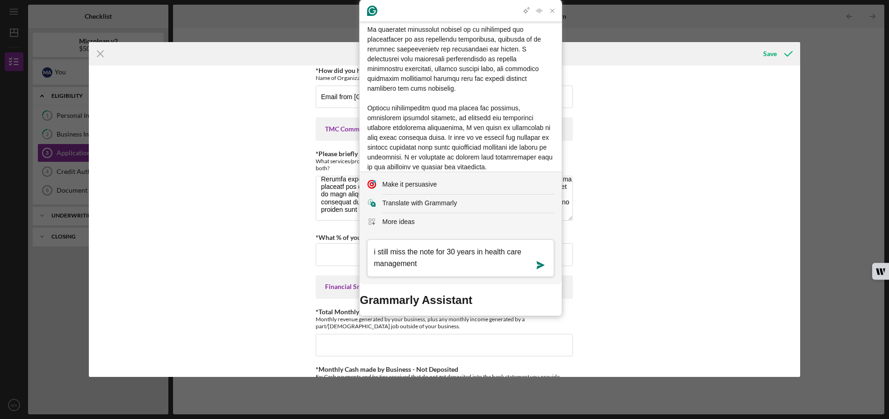
type textarea "i still miss the note for 30 years in health care management"
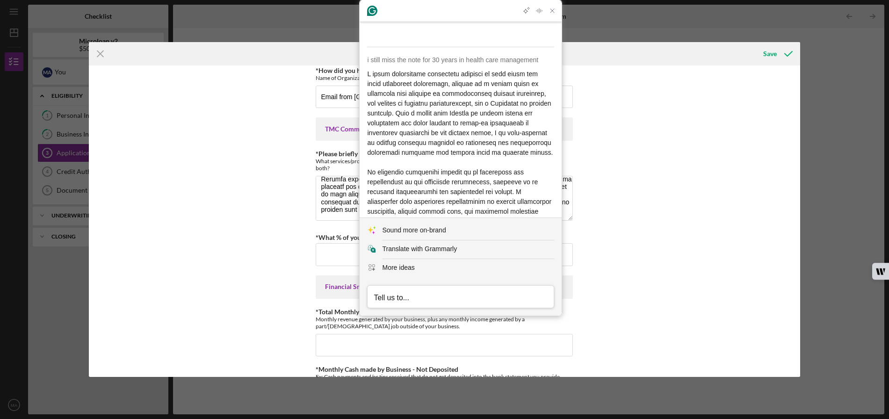
scroll to position [289, 0]
drag, startPoint x: 484, startPoint y: 187, endPoint x: 366, endPoint y: 77, distance: 161.5
click at [366, 77] on article "i still miss the note for 30 years in health care management Insert Insert Retry" at bounding box center [461, 197] width 202 height 294
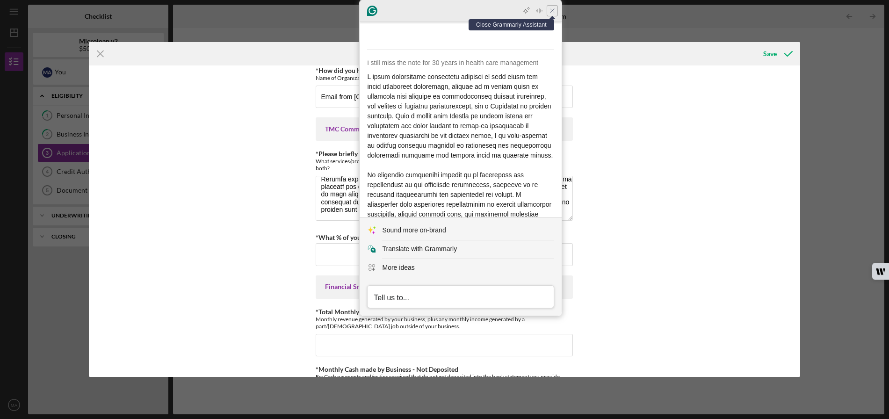
click at [556, 13] on icon "Close Grammarly Assistant" at bounding box center [552, 10] width 7 height 7
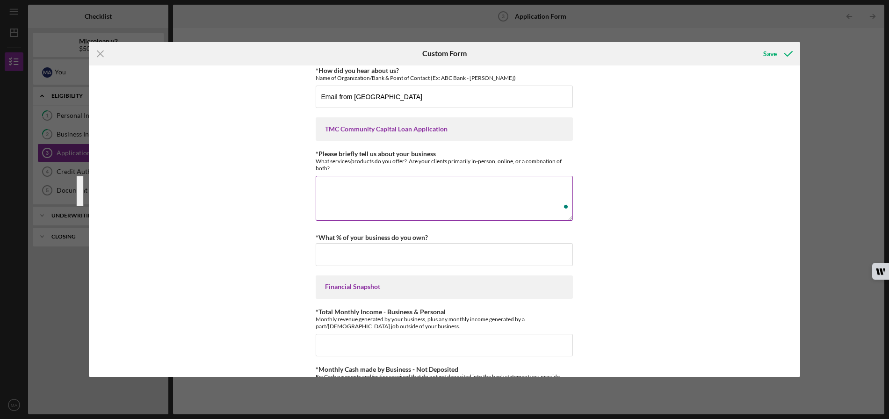
scroll to position [0, 0]
paste textarea "I offer specialized consulting services to both large and small healthcare faci…"
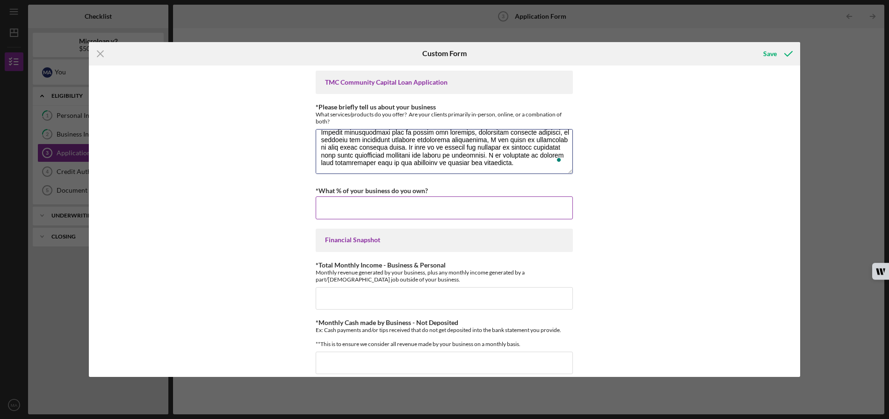
scroll to position [44, 0]
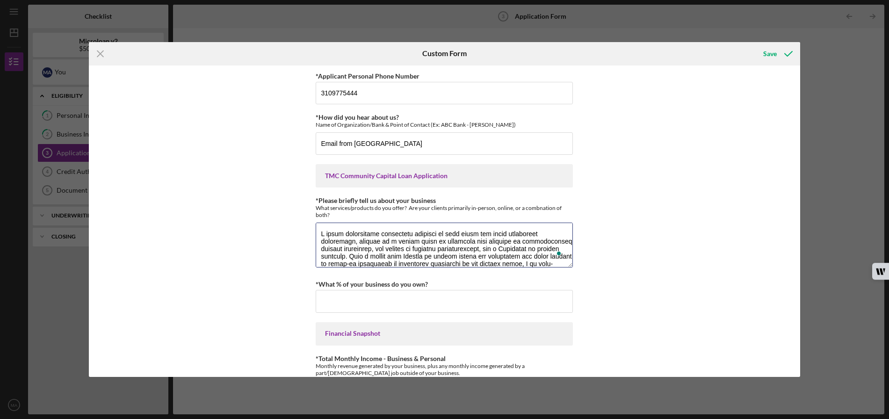
type textarea "I offer specialized consulting services to both large and small healthcare faci…"
click at [269, 263] on div "*Applicant Personal Phone Number [PHONE_NUMBER] *How did you hear about us? Nam…" at bounding box center [445, 222] width 712 height 312
click at [333, 295] on input "*What % of your business do you own?" at bounding box center [444, 301] width 257 height 22
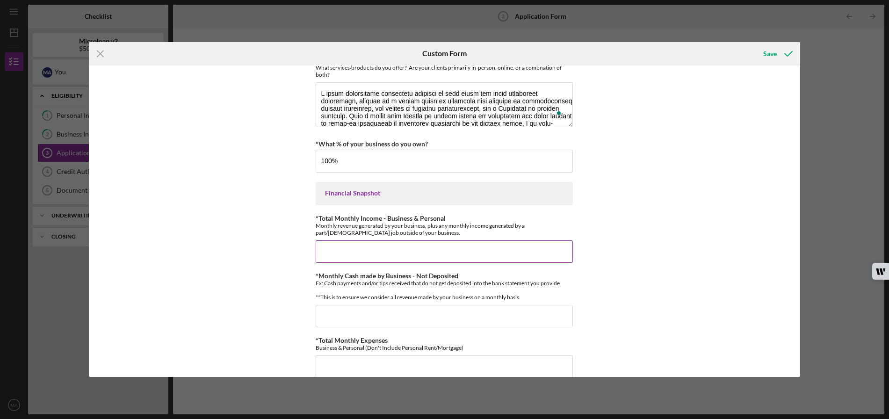
type input "100.00000%"
click at [319, 251] on input "*Total Monthly Income - Business & Personal" at bounding box center [444, 251] width 257 height 22
type input "$6"
type input "$"
click at [345, 255] on input "$20,000,250,000" at bounding box center [444, 251] width 257 height 22
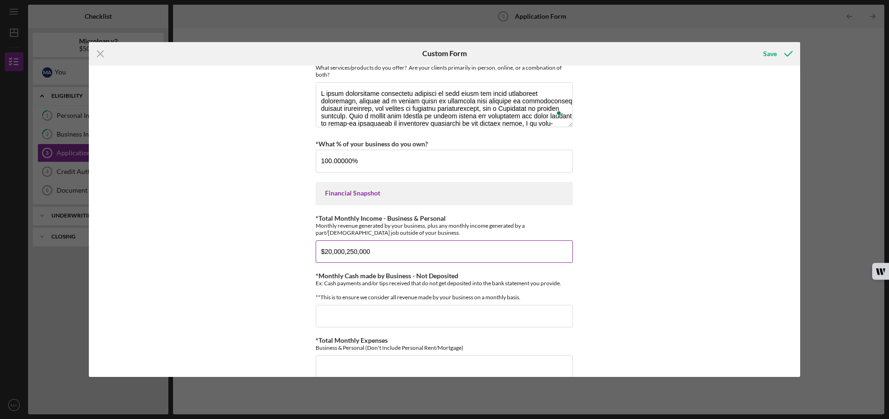
click at [361, 253] on input "$20,000,250,000" at bounding box center [444, 251] width 257 height 22
click at [344, 252] on input "$2,000,025,000" at bounding box center [444, 251] width 257 height 22
drag, startPoint x: 379, startPoint y: 256, endPoint x: 321, endPoint y: 251, distance: 58.7
click at [321, 251] on input "$2,000,025,000" at bounding box center [444, 251] width 257 height 22
click at [378, 262] on input "$25,000" at bounding box center [444, 251] width 257 height 22
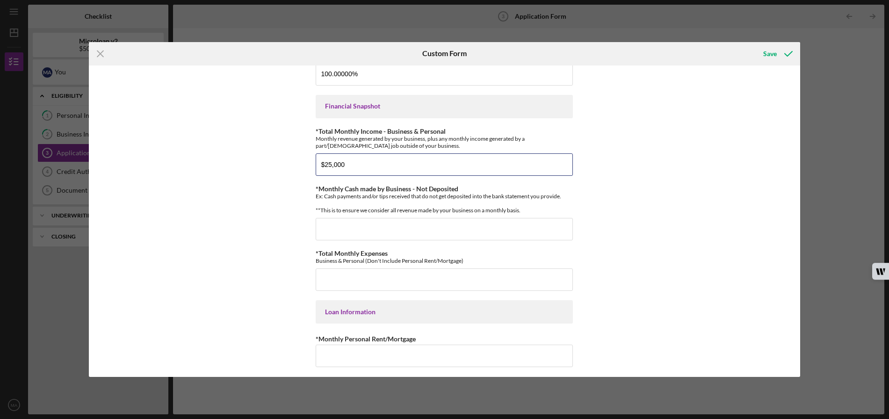
scroll to position [234, 0]
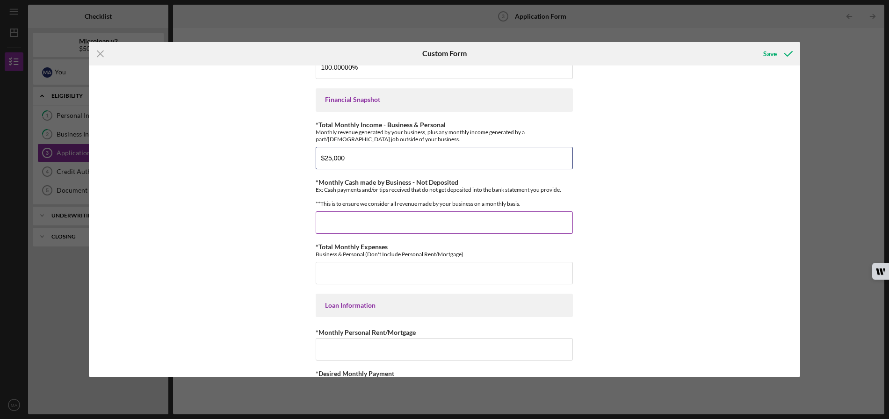
type input "$25,000"
click at [336, 227] on input "*Monthly Cash made by Business - Not Deposited" at bounding box center [444, 222] width 257 height 22
type input "$6,000"
click at [333, 282] on input "*Total Monthly Expenses" at bounding box center [444, 273] width 257 height 22
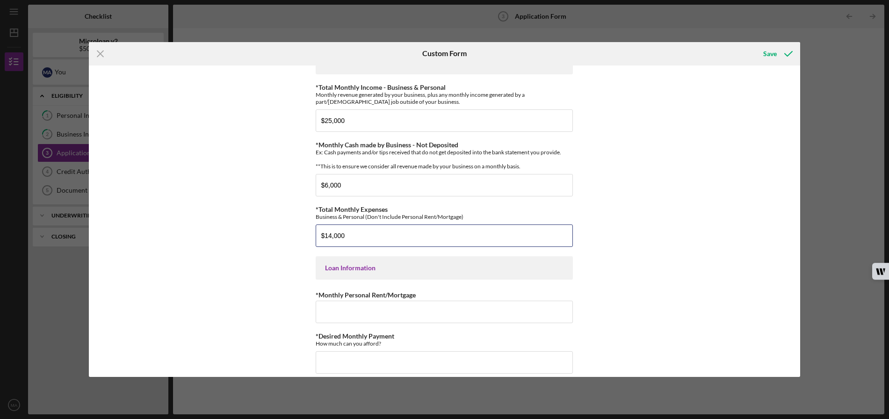
scroll to position [328, 0]
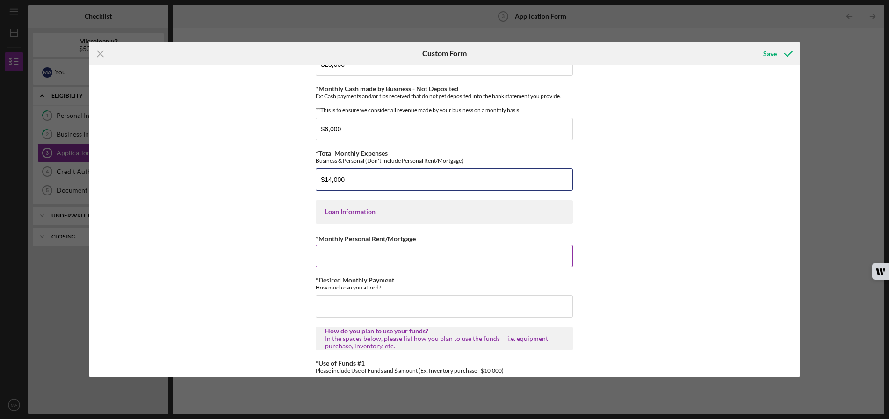
type input "$14,000"
click at [333, 261] on input "*Monthly Personal Rent/Mortgage" at bounding box center [444, 256] width 257 height 22
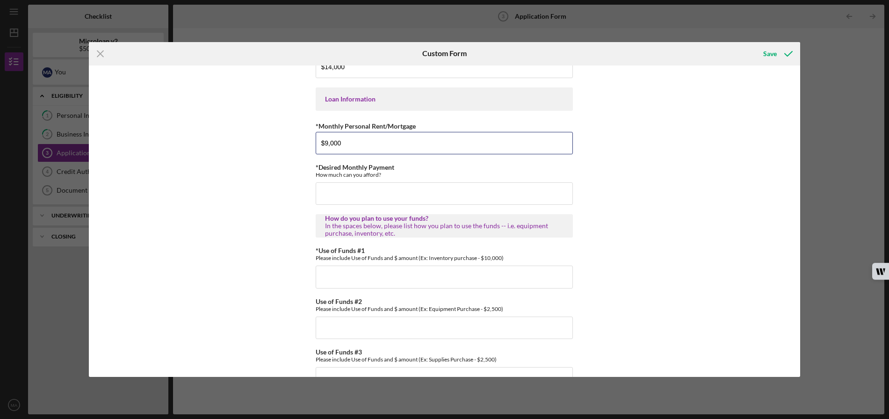
scroll to position [468, 0]
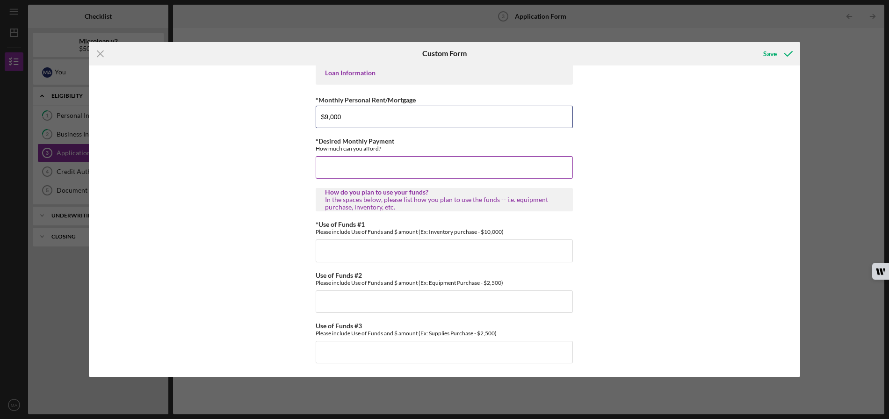
type input "$9,000"
click at [329, 175] on input "*Desired Monthly Payment" at bounding box center [444, 167] width 257 height 22
type input "$1,000"
click at [331, 251] on input "*Use of Funds #1" at bounding box center [444, 251] width 257 height 22
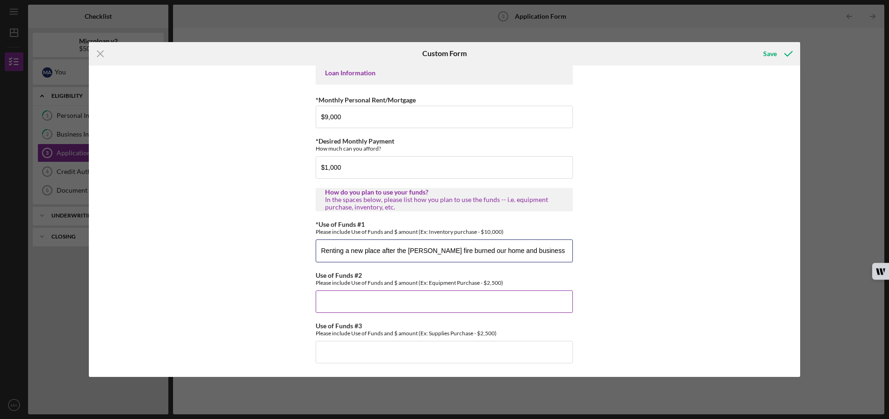
type input "Renting a new place after the Eaton fire burned our home and business"
click at [338, 301] on input "Use of Funds #2" at bounding box center [444, 302] width 257 height 22
click at [320, 304] on input "Equipment" at bounding box center [444, 302] width 257 height 22
type input "New Equipment"
click at [332, 348] on input "Use of Funds #3" at bounding box center [444, 352] width 257 height 22
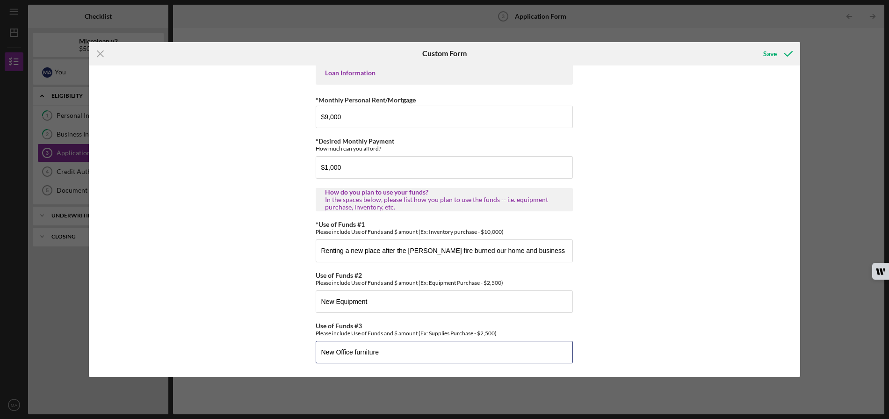
type input "New Office furniture"
click at [613, 309] on div "*Applicant Personal Phone Number 3109775444 *How did you hear about us? Name of…" at bounding box center [445, 222] width 712 height 312
click at [771, 54] on div "Save" at bounding box center [771, 53] width 14 height 19
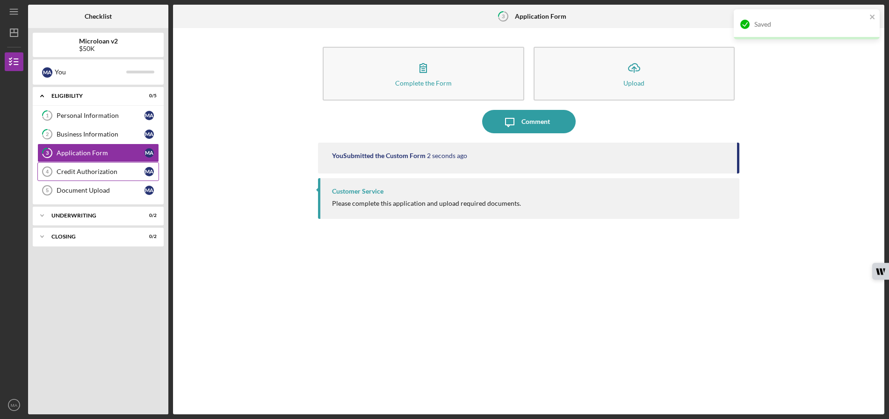
click at [79, 171] on div "Credit Authorization" at bounding box center [101, 171] width 88 height 7
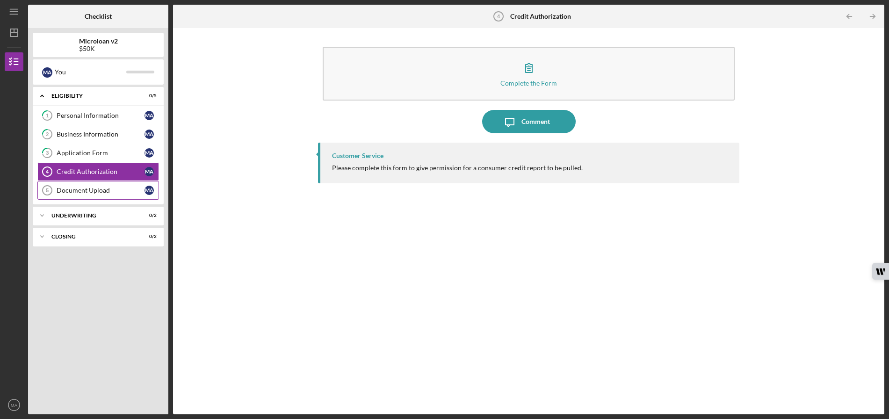
click at [81, 191] on div "Document Upload" at bounding box center [101, 190] width 88 height 7
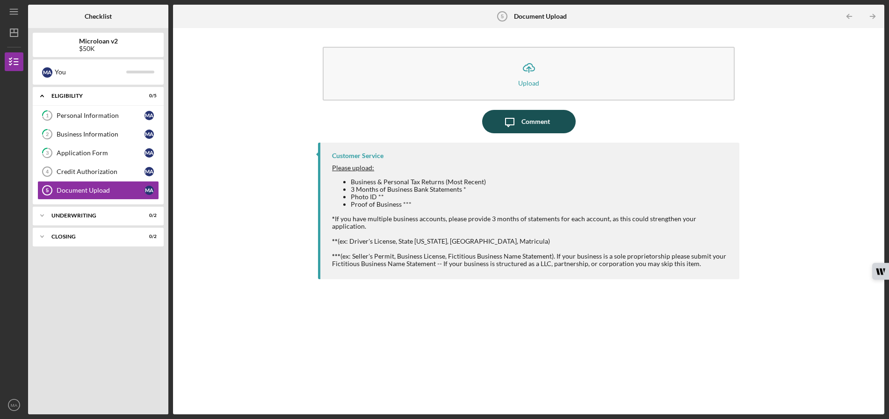
click at [530, 126] on div "Comment" at bounding box center [536, 121] width 29 height 23
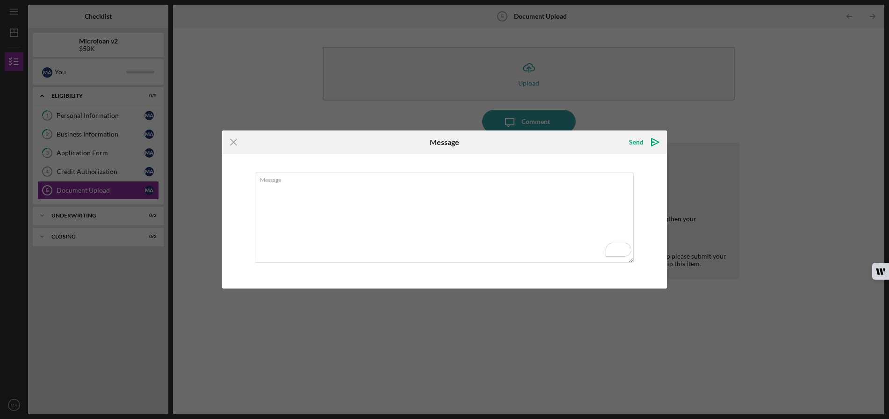
click at [233, 143] on icon "Icon/Menu Close" at bounding box center [233, 142] width 23 height 23
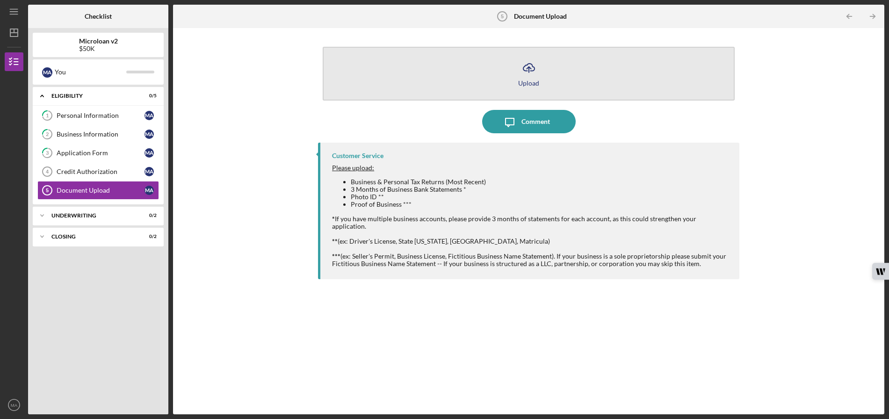
click at [531, 72] on icon "Icon/Upload" at bounding box center [528, 67] width 23 height 23
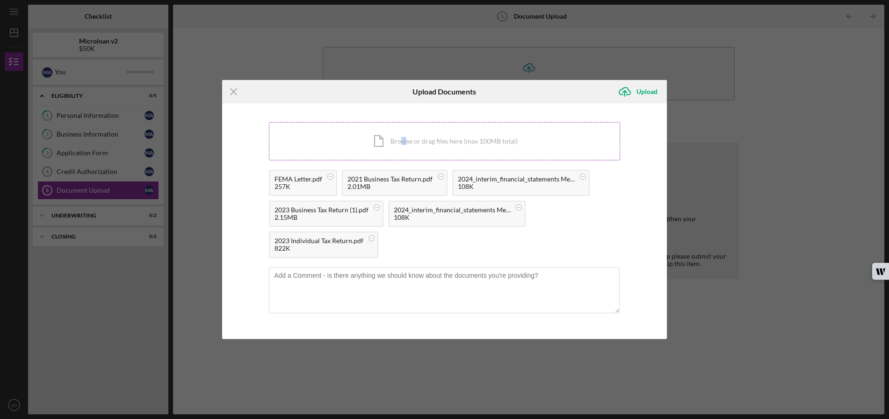
click at [404, 144] on div "Icon/Document Browse or drag files here (max 100MB total) Tap to choose files o…" at bounding box center [444, 141] width 351 height 38
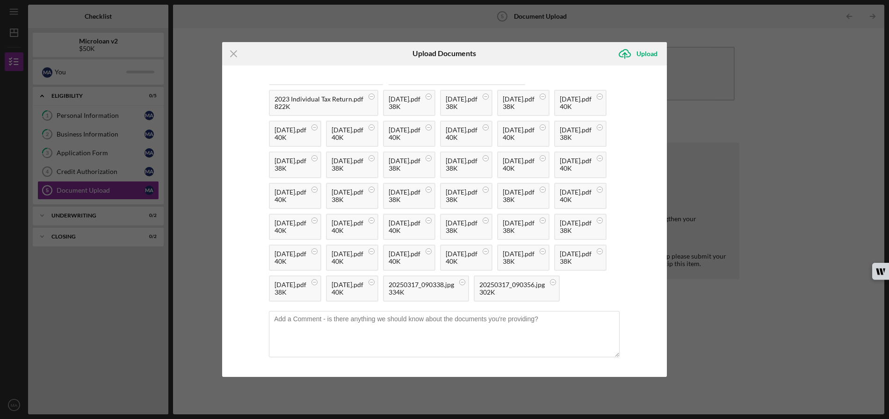
scroll to position [197, 0]
click at [648, 54] on div "Upload" at bounding box center [647, 53] width 21 height 19
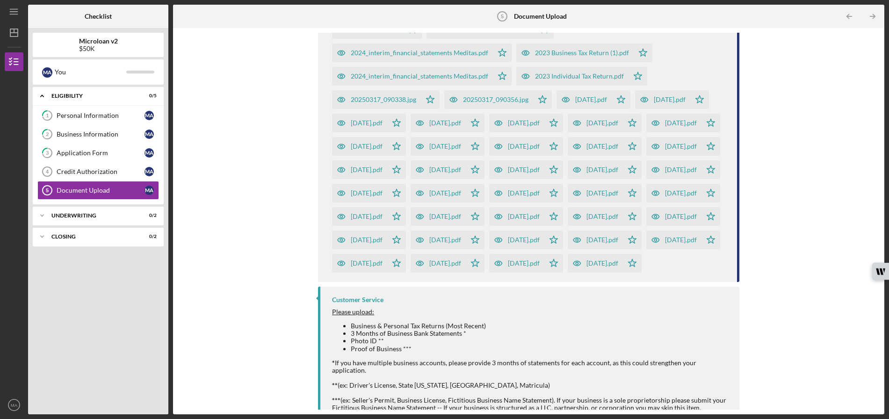
scroll to position [17, 0]
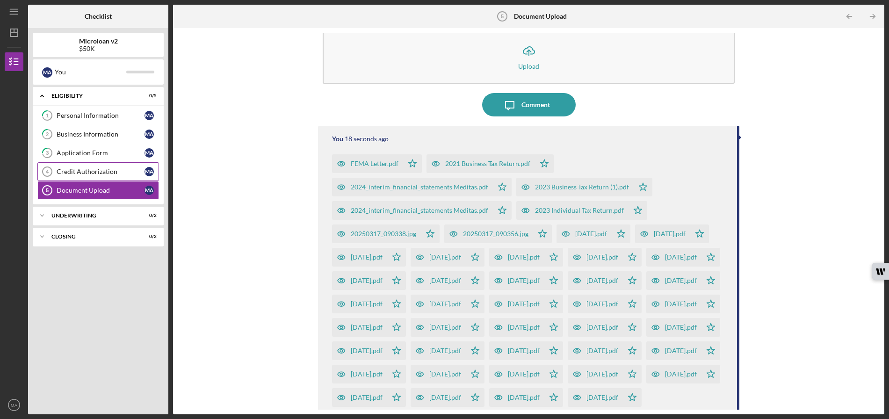
click at [92, 170] on div "Credit Authorization" at bounding box center [101, 171] width 88 height 7
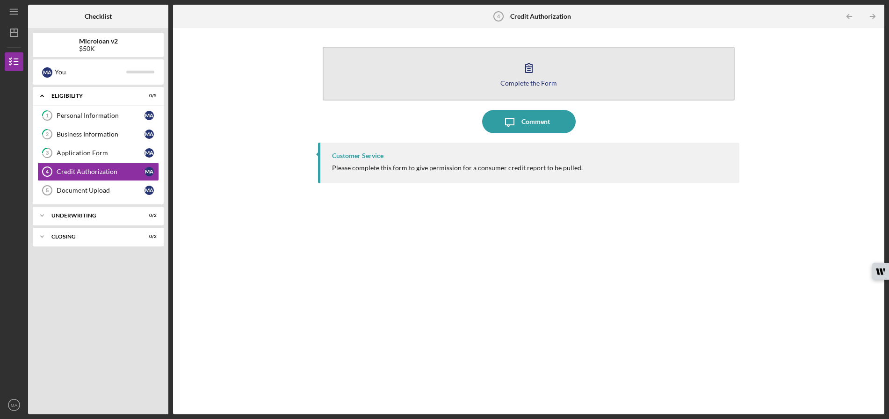
click at [539, 85] on div "Complete the Form" at bounding box center [529, 83] width 57 height 7
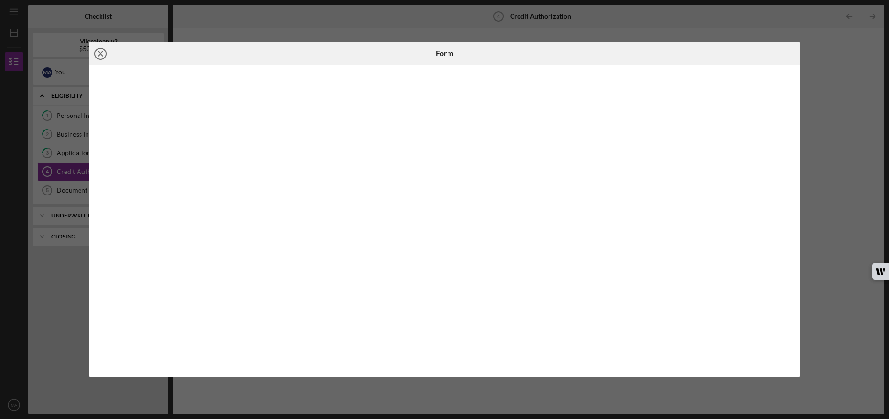
click at [98, 55] on icon "Icon/Close" at bounding box center [100, 53] width 23 height 23
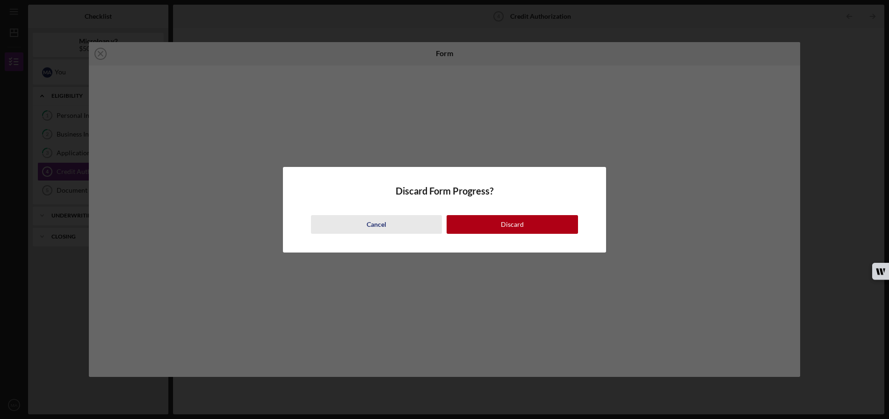
click at [385, 222] on div "Cancel" at bounding box center [377, 224] width 20 height 19
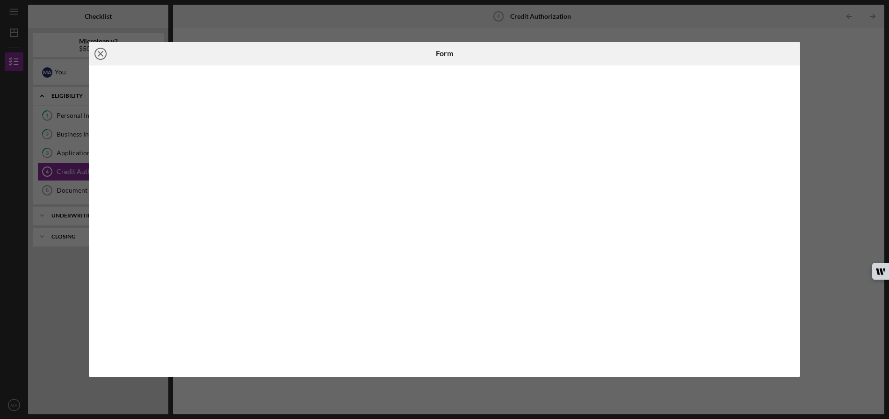
click at [101, 57] on icon "Icon/Close" at bounding box center [100, 53] width 23 height 23
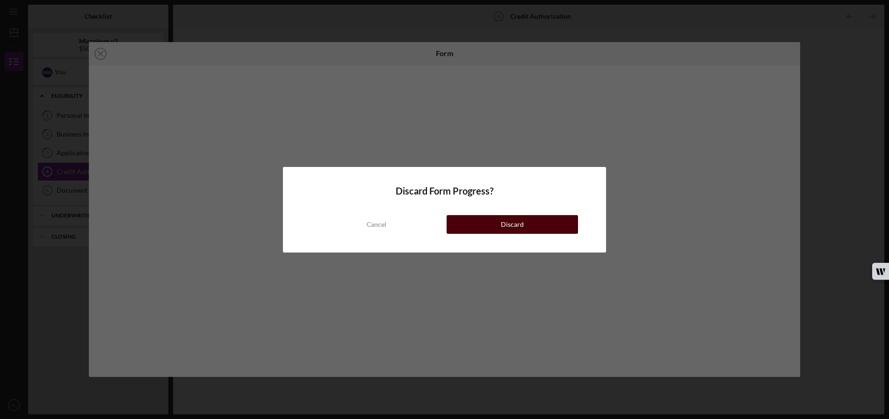
click at [505, 223] on div "Discard" at bounding box center [512, 224] width 23 height 19
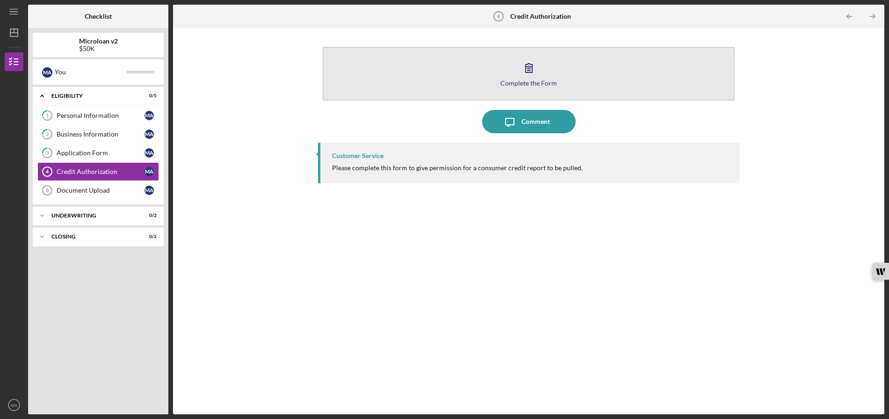
click at [527, 67] on icon "button" at bounding box center [529, 68] width 7 height 9
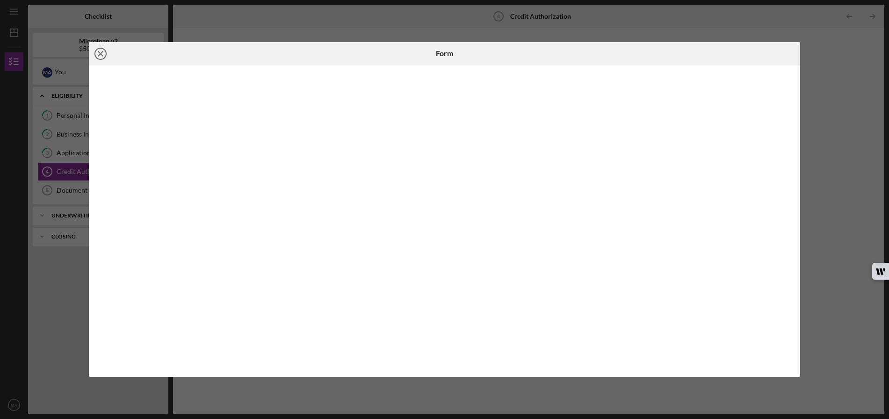
click at [99, 57] on icon "Icon/Close" at bounding box center [100, 53] width 23 height 23
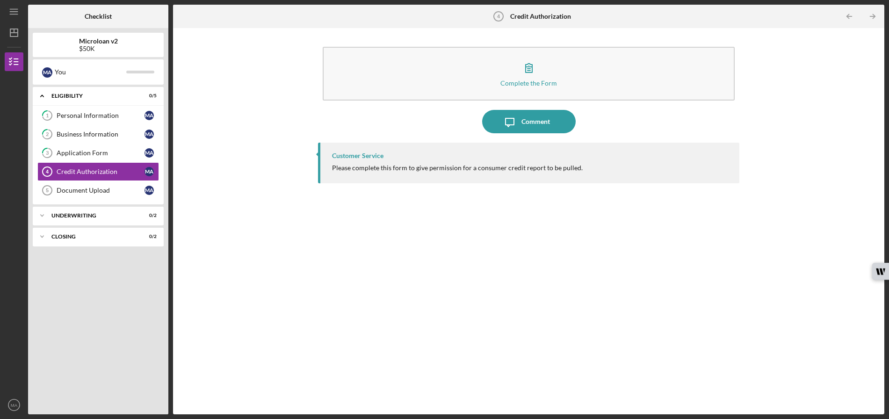
click at [113, 45] on div "$50K" at bounding box center [98, 48] width 39 height 7
click at [97, 115] on div "Personal Information" at bounding box center [101, 115] width 88 height 7
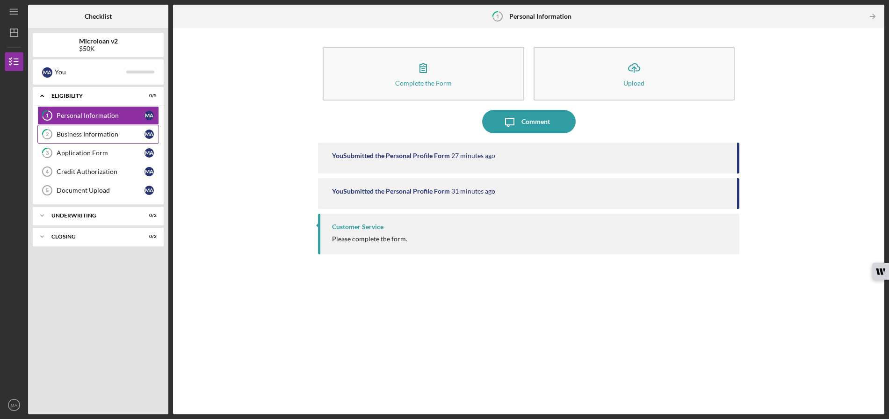
click at [80, 137] on div "Business Information" at bounding box center [101, 134] width 88 height 7
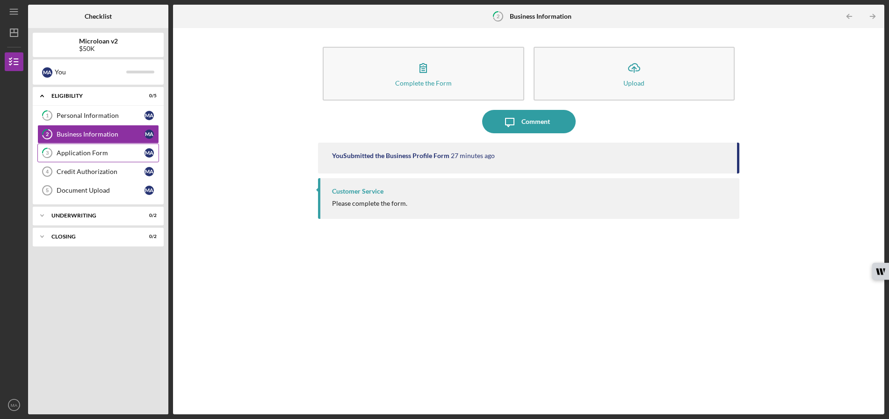
click at [82, 157] on div "Application Form" at bounding box center [101, 152] width 88 height 7
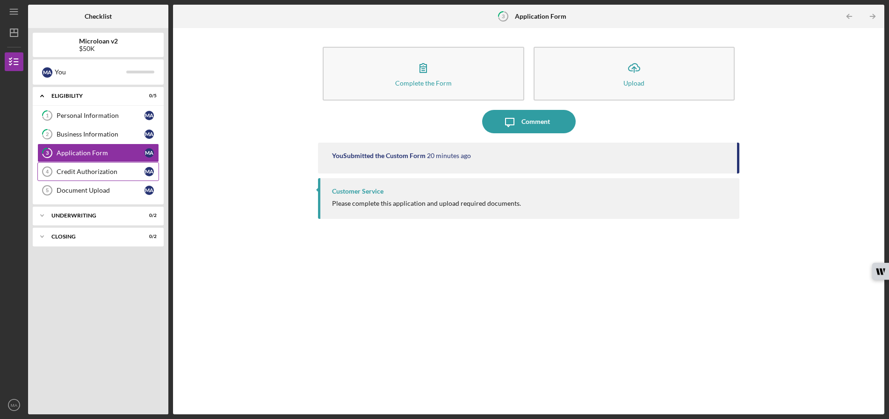
click at [95, 170] on div "Credit Authorization" at bounding box center [101, 171] width 88 height 7
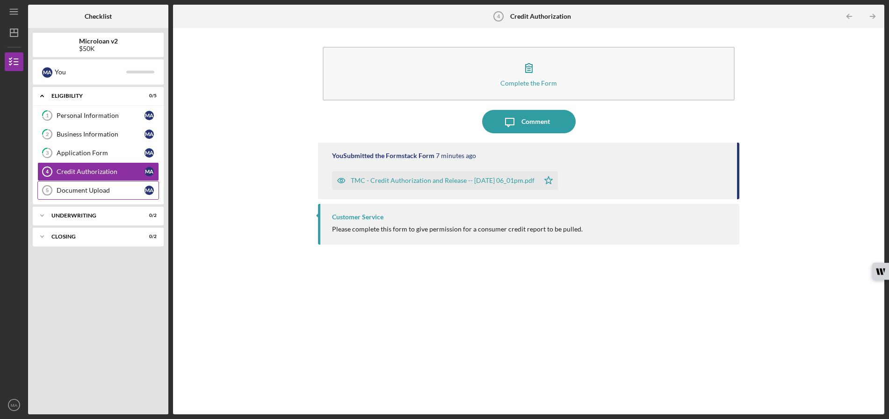
click at [72, 192] on div "Document Upload" at bounding box center [101, 190] width 88 height 7
